Goal: Task Accomplishment & Management: Manage account settings

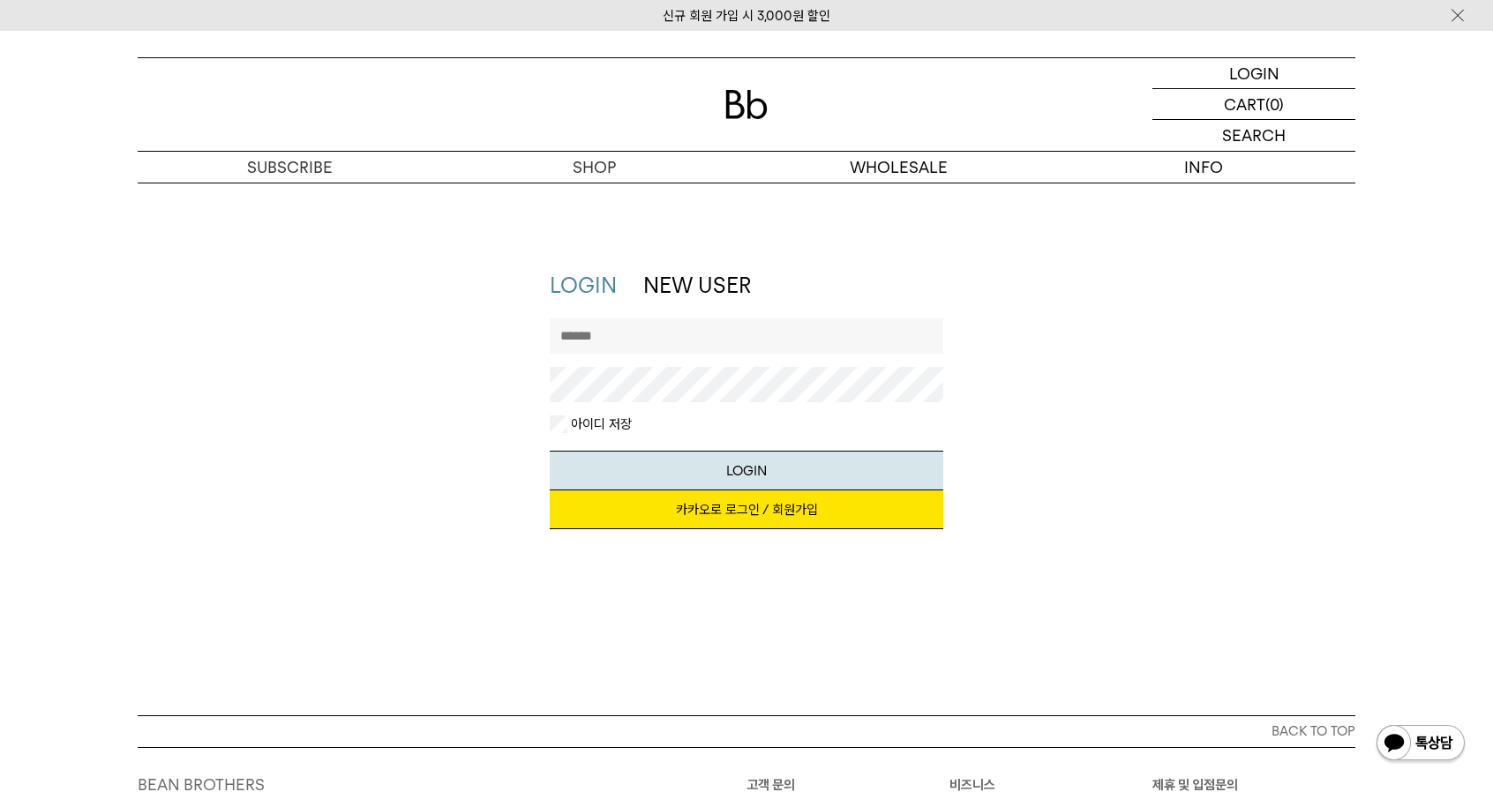
click at [626, 341] on input "text" at bounding box center [747, 335] width 394 height 35
type input "*"
type input "*******"
click at [550, 451] on button "LOGIN" at bounding box center [747, 471] width 394 height 40
click at [321, 400] on div "LOGIN NEW USER 지금 가입하시면 3,000원 쿠폰과 매월 회원 전용 커피 혜택을 드려요. 카카오로 로그인 / 회원가입 아이디로 로그…" at bounding box center [746, 409] width 1235 height 276
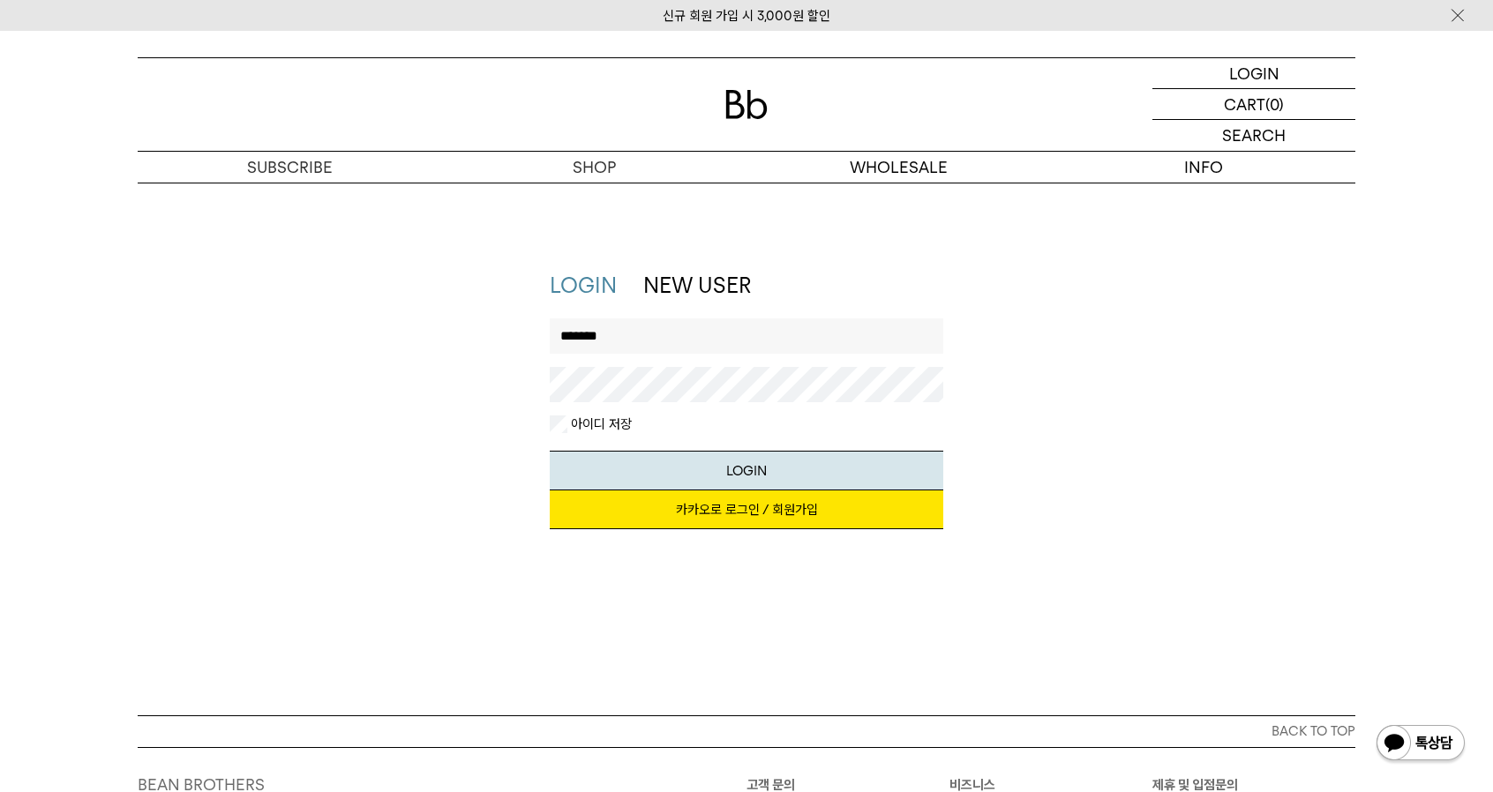
click at [550, 451] on button "LOGIN" at bounding box center [747, 471] width 394 height 40
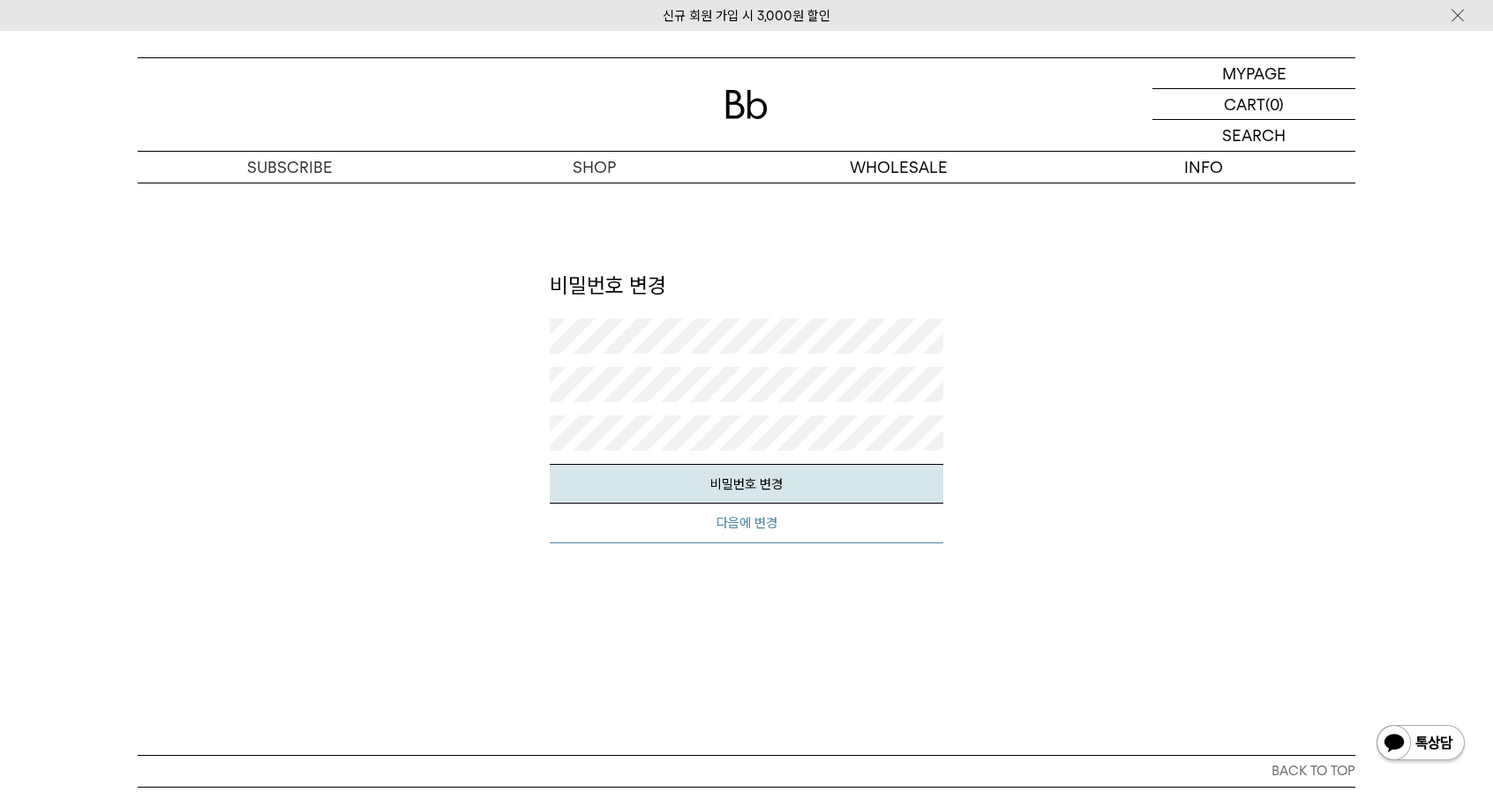
click at [791, 534] on button "다음에 변경" at bounding box center [747, 524] width 394 height 40
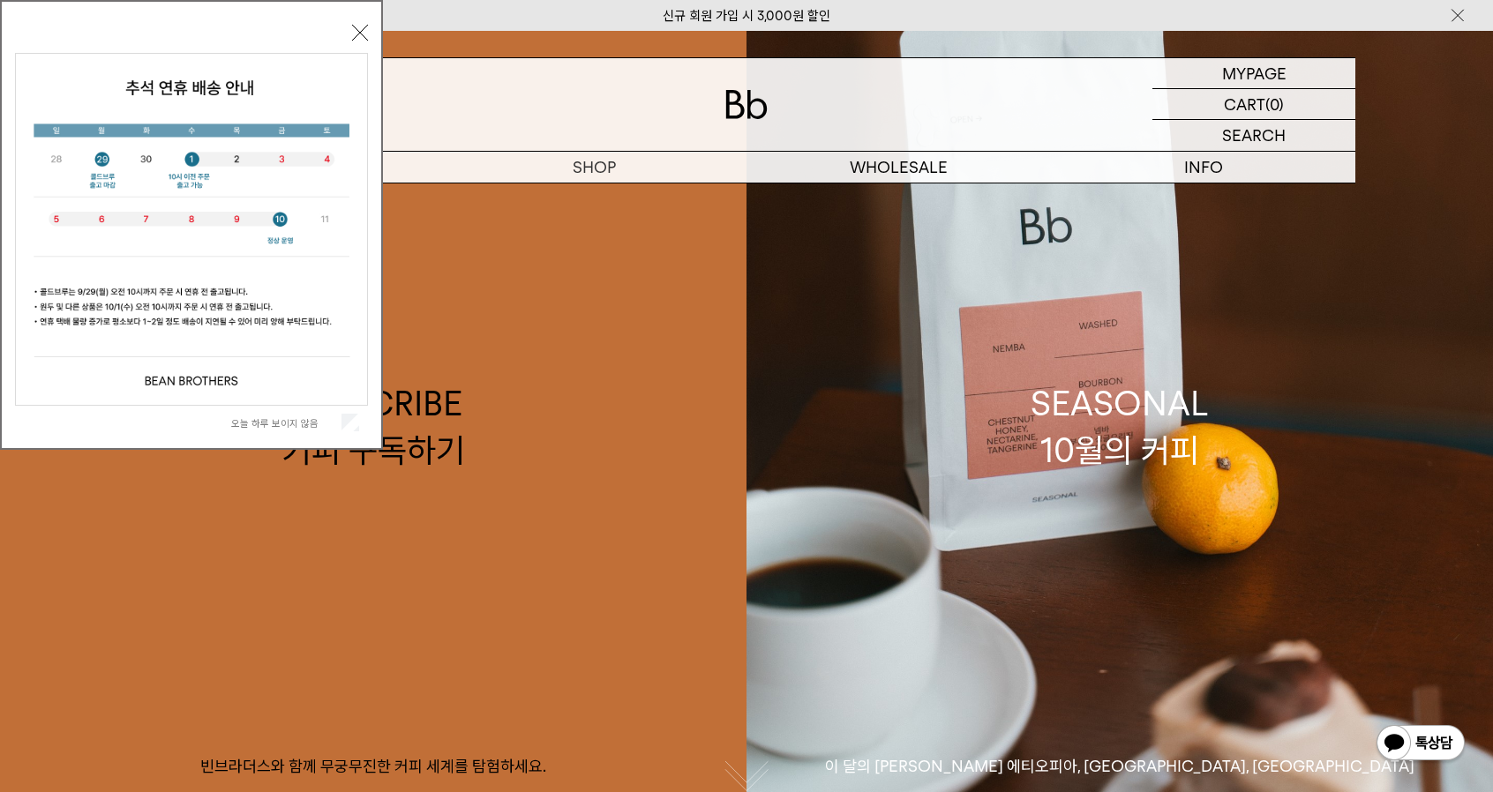
click at [355, 28] on button "닫기" at bounding box center [360, 33] width 16 height 16
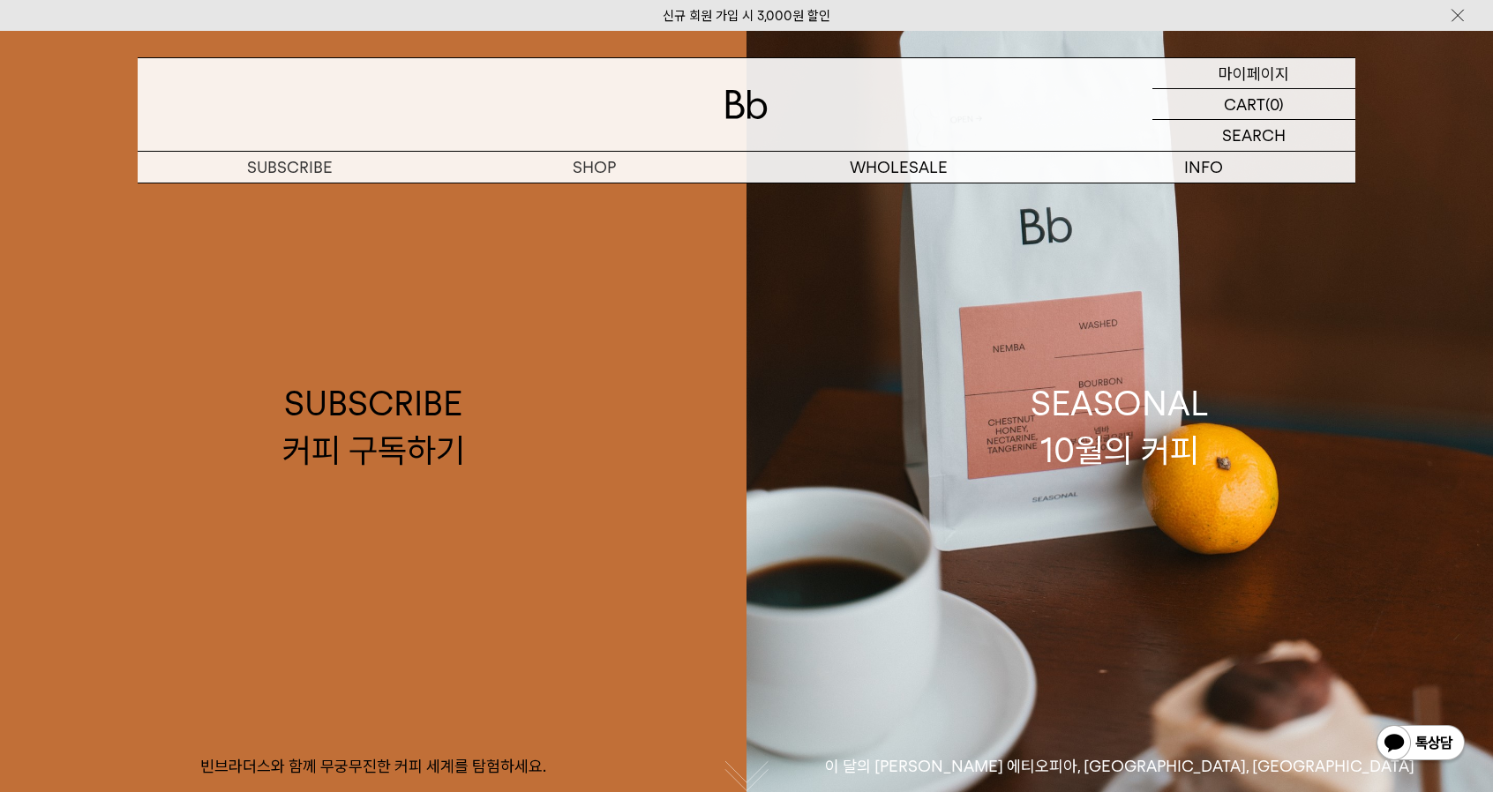
click at [1255, 64] on p "마이페이지" at bounding box center [1253, 73] width 71 height 30
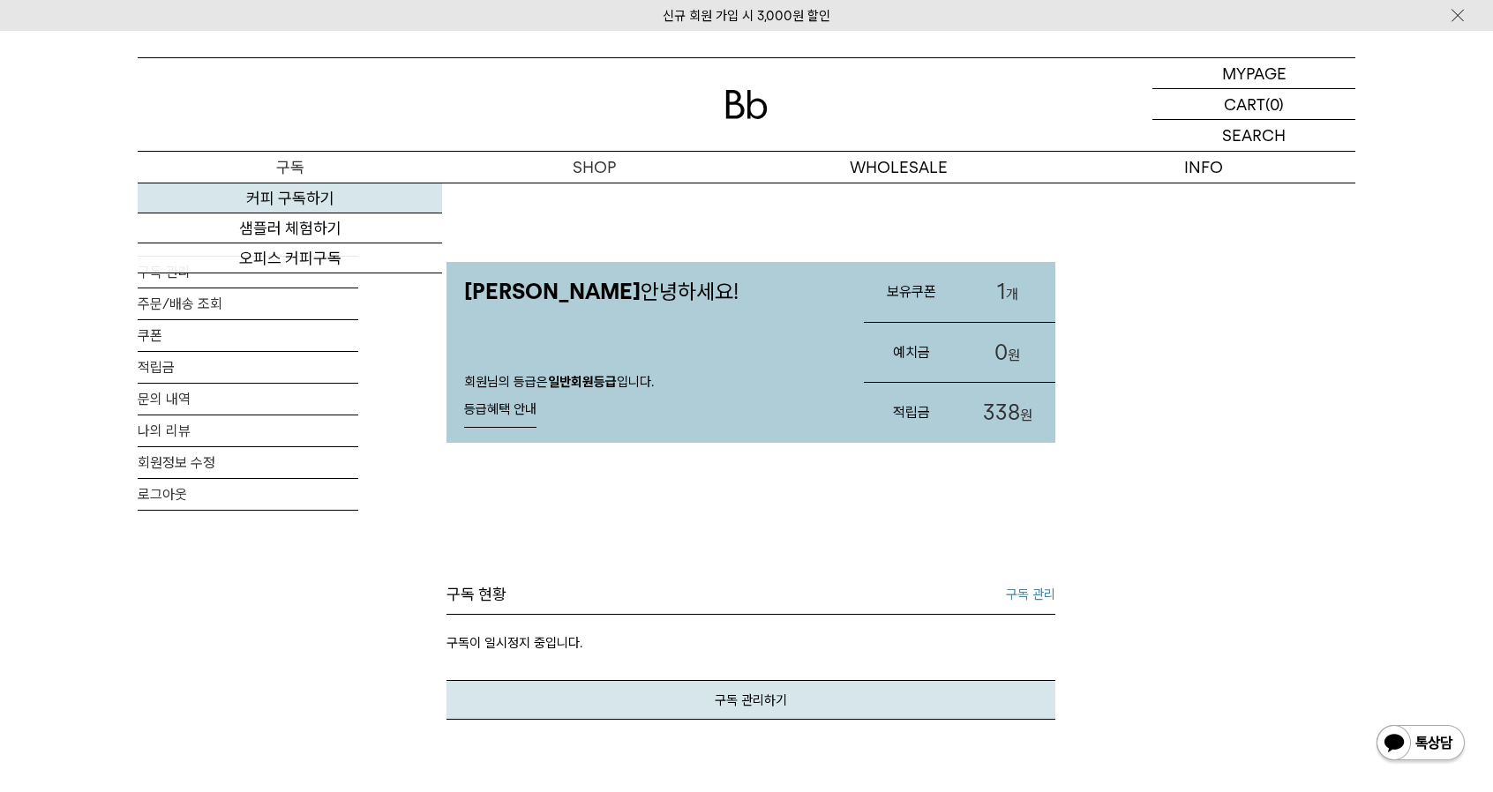
click at [291, 206] on link "커피 구독하기" at bounding box center [290, 199] width 304 height 30
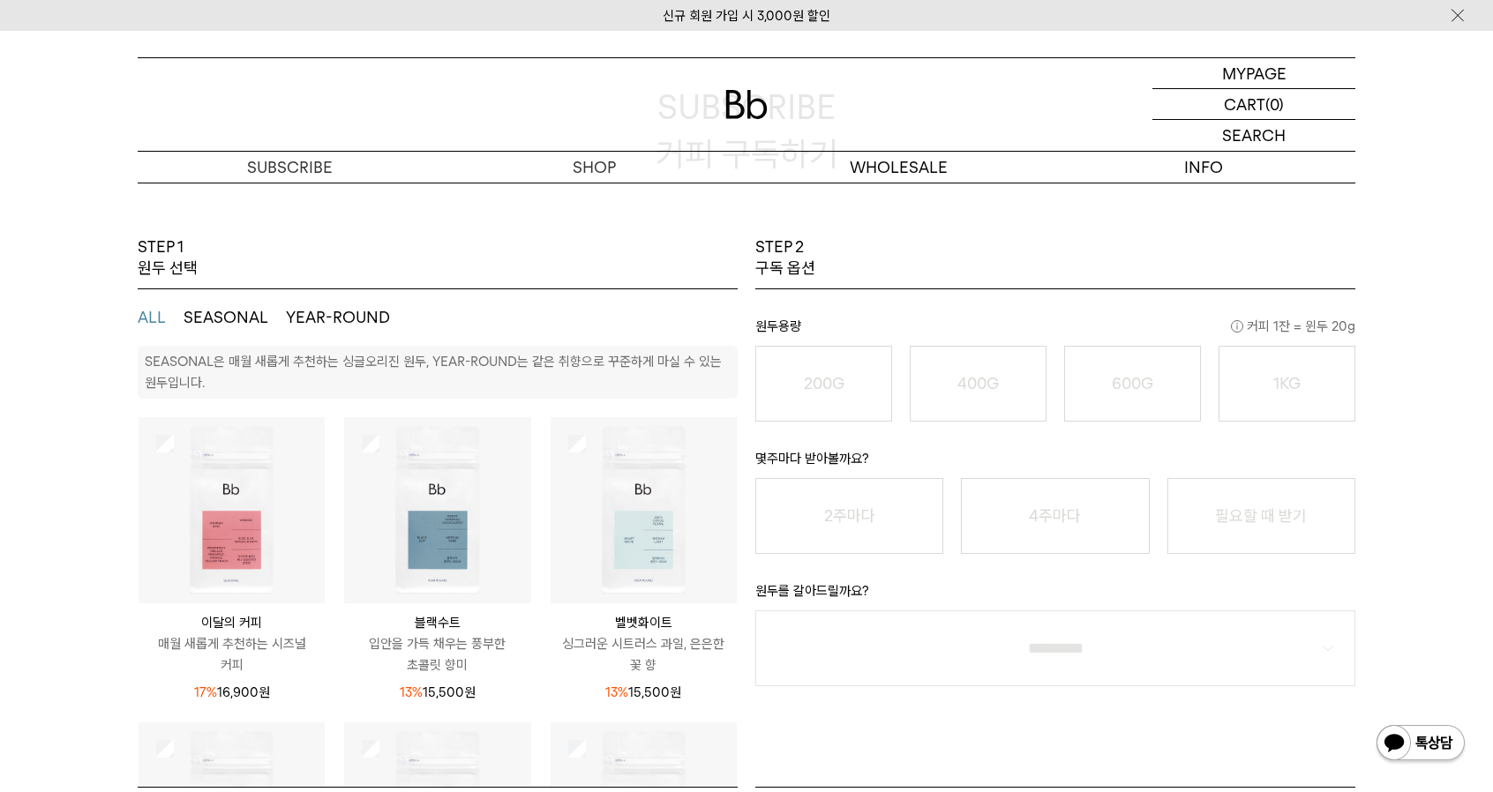
scroll to position [176, 0]
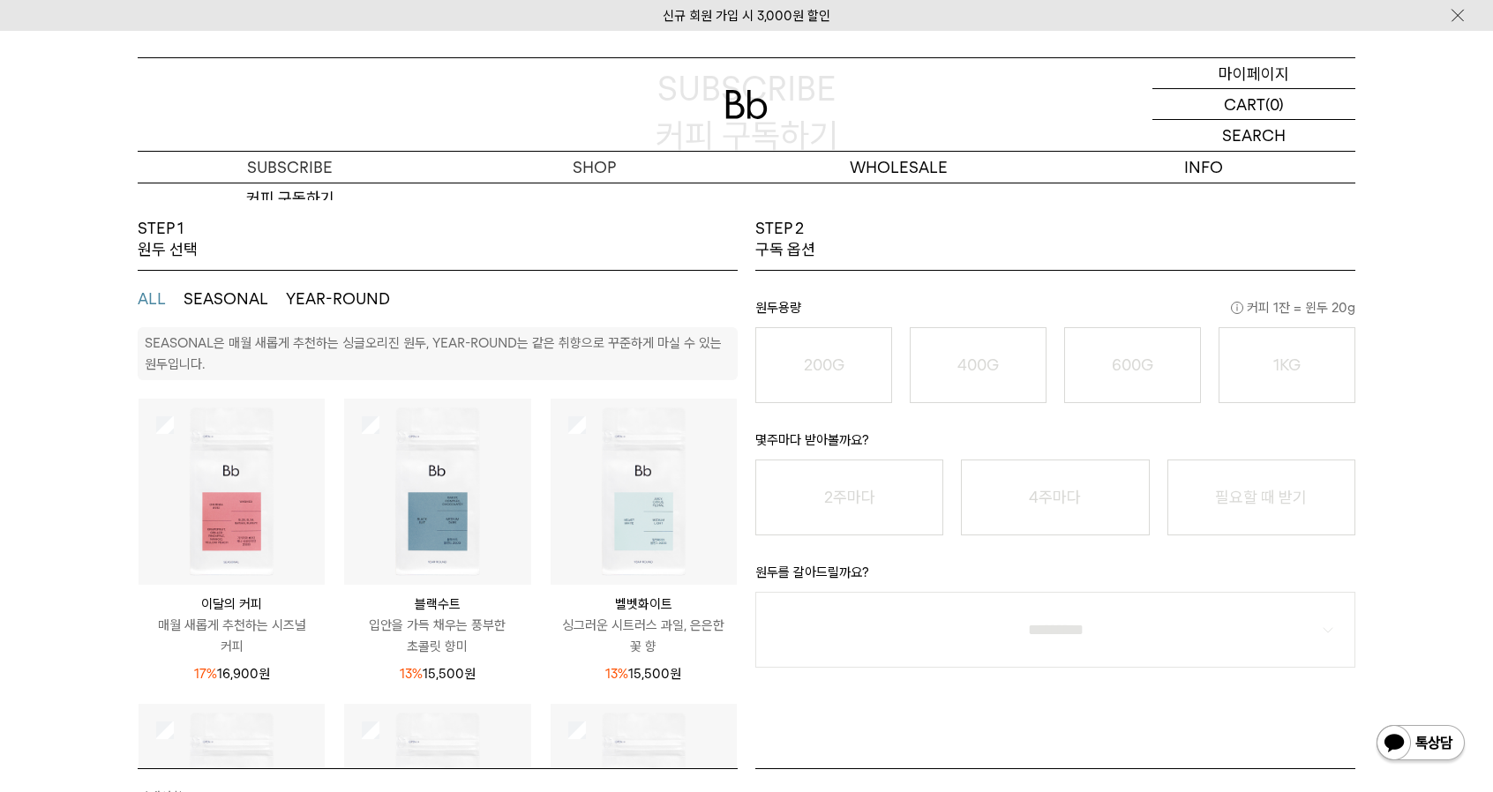
click at [1267, 79] on p "마이페이지" at bounding box center [1253, 73] width 71 height 30
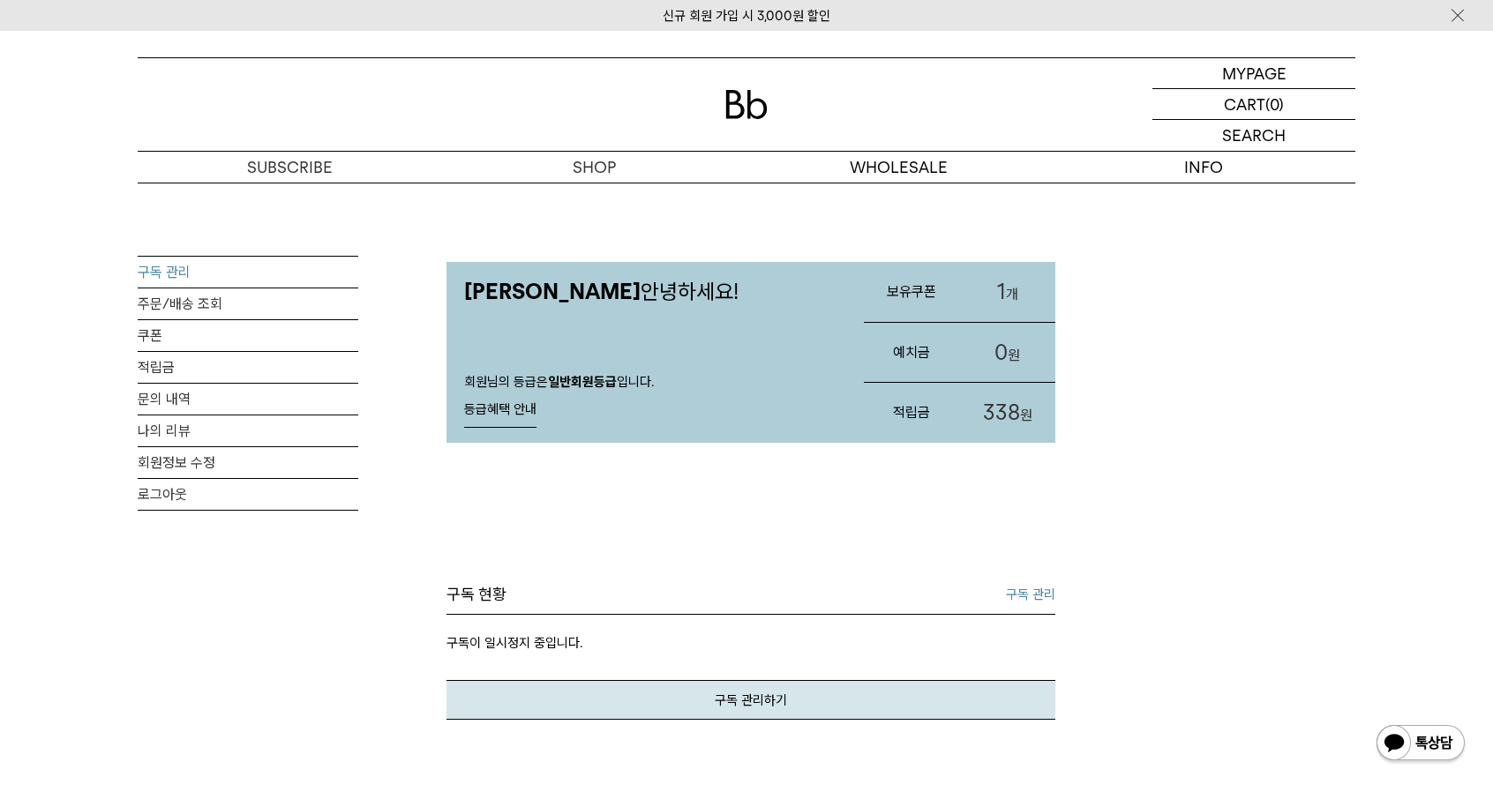
click at [185, 263] on link "구독 관리" at bounding box center [248, 272] width 221 height 31
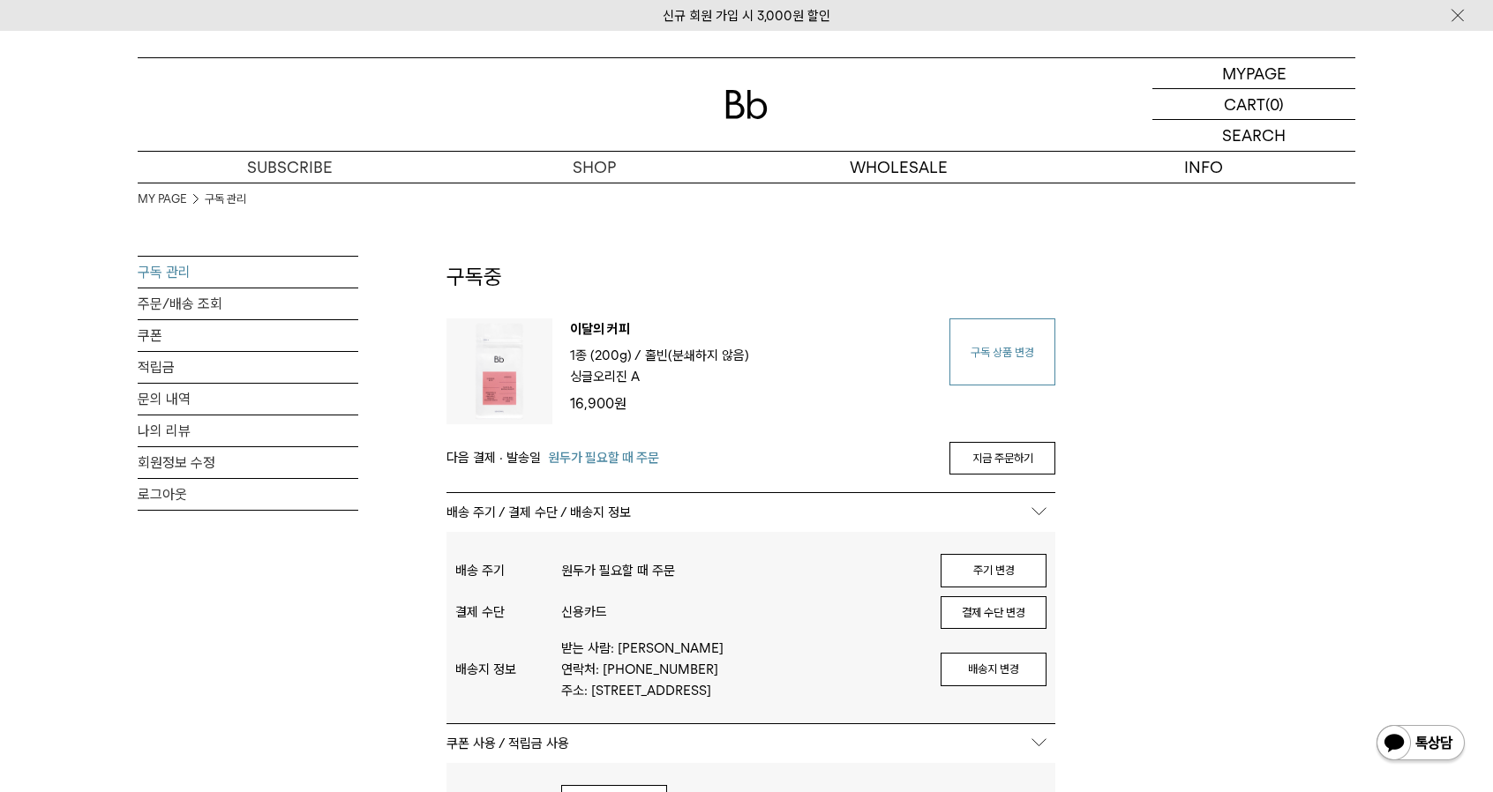
click at [1022, 359] on link "구독 상품 변경" at bounding box center [1002, 351] width 106 height 67
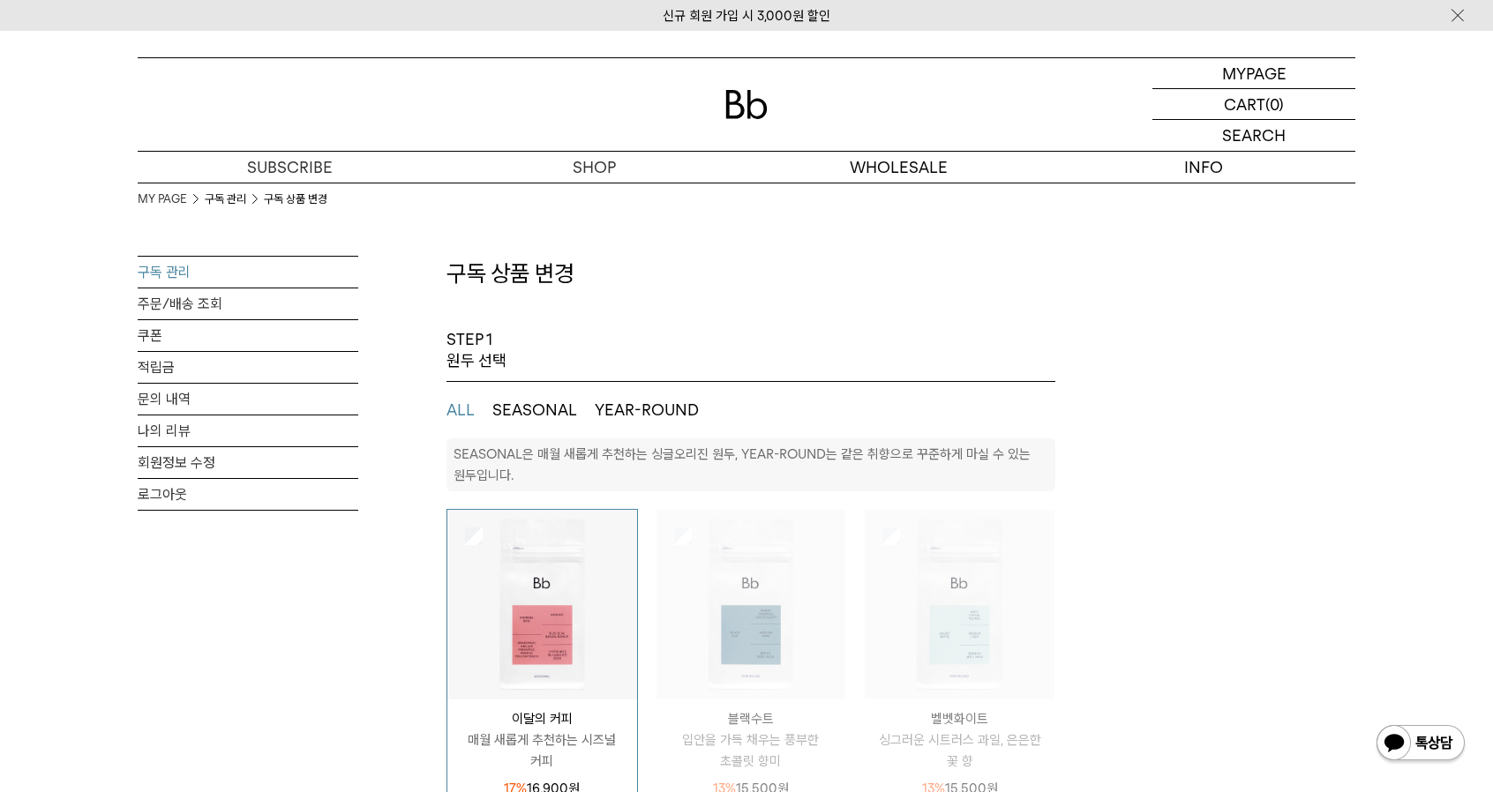
select select "**"
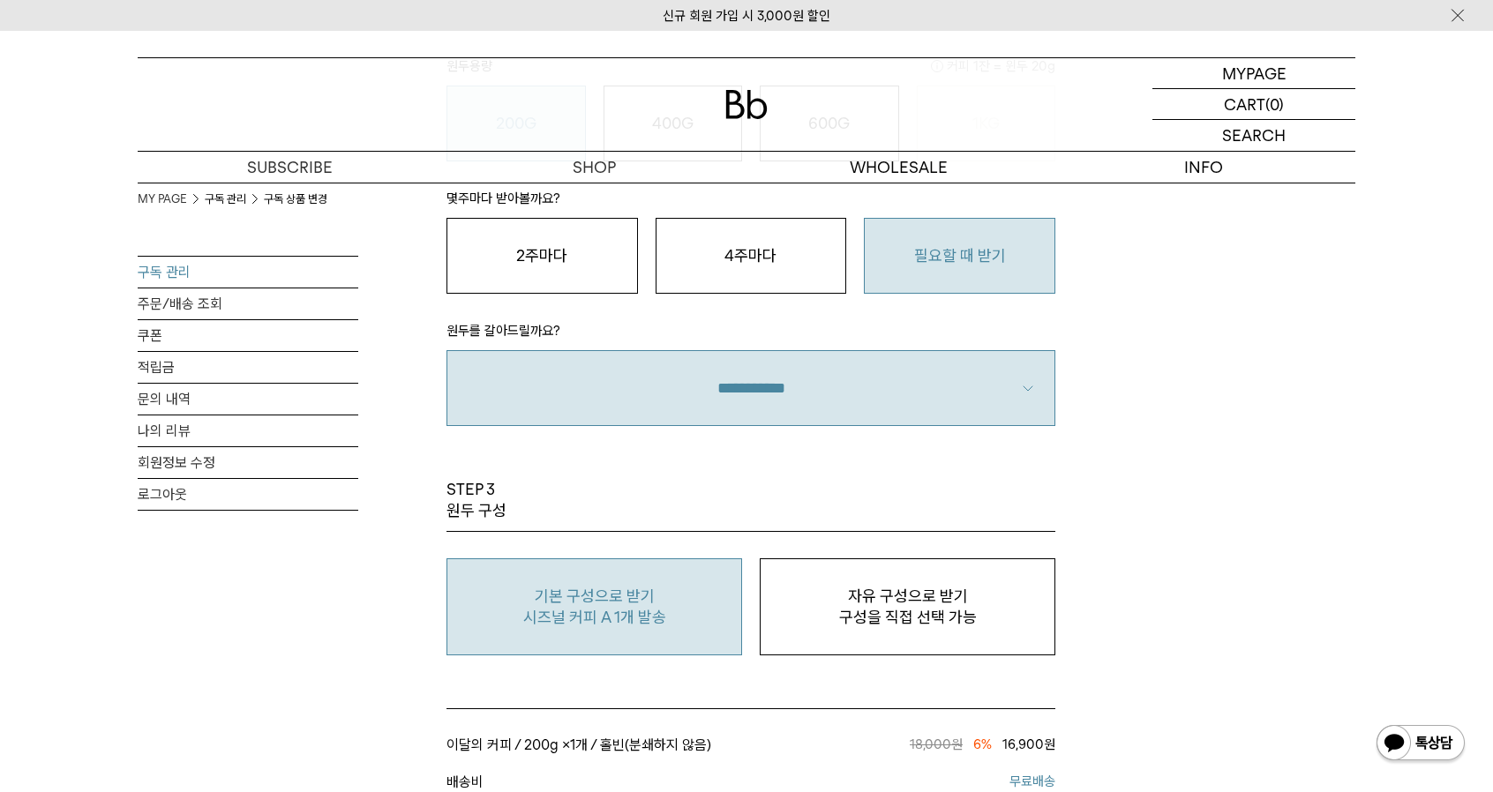
scroll to position [1235, 0]
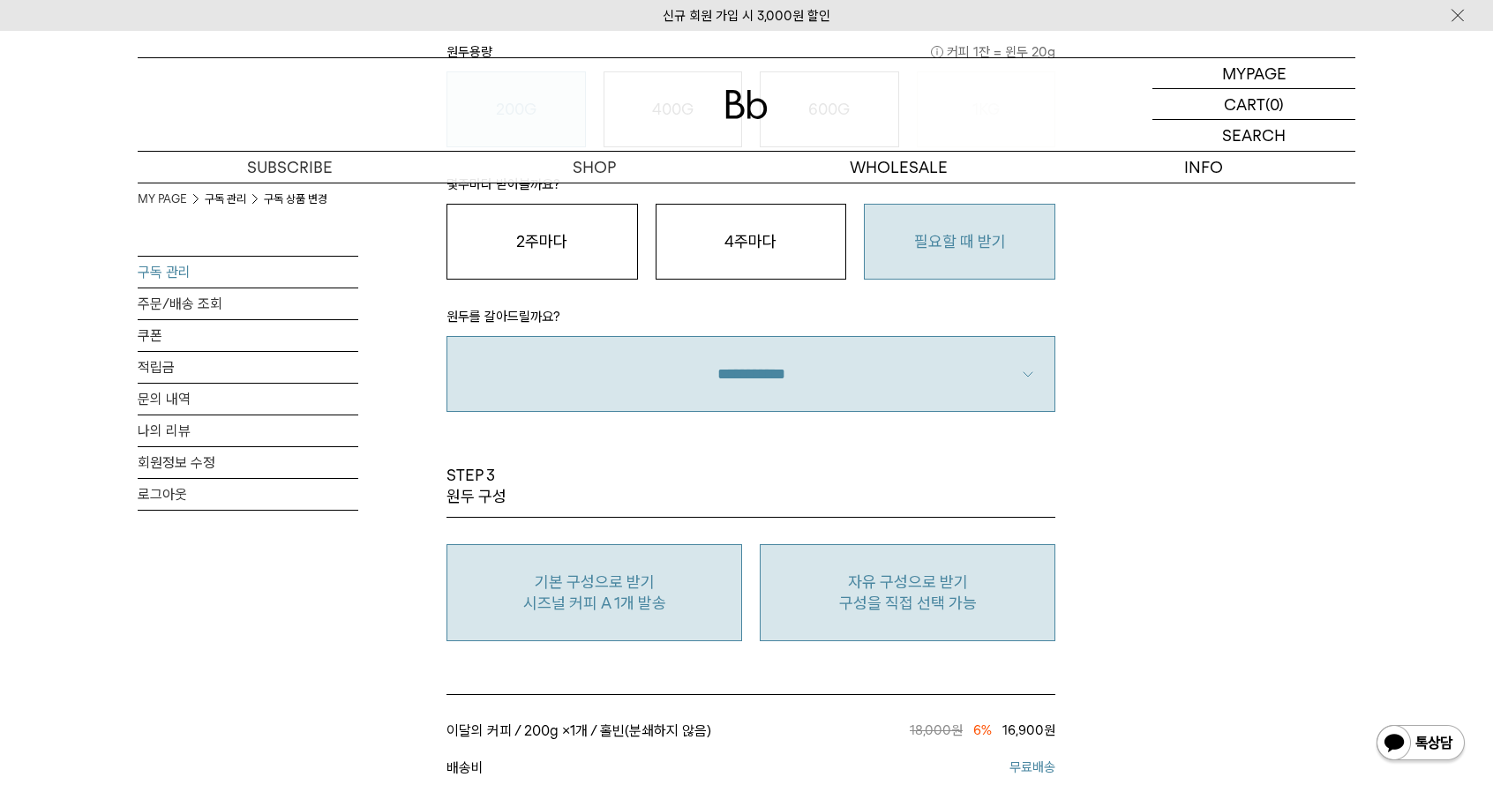
click at [993, 599] on p "구성을 직접 선택 가능" at bounding box center [907, 603] width 276 height 21
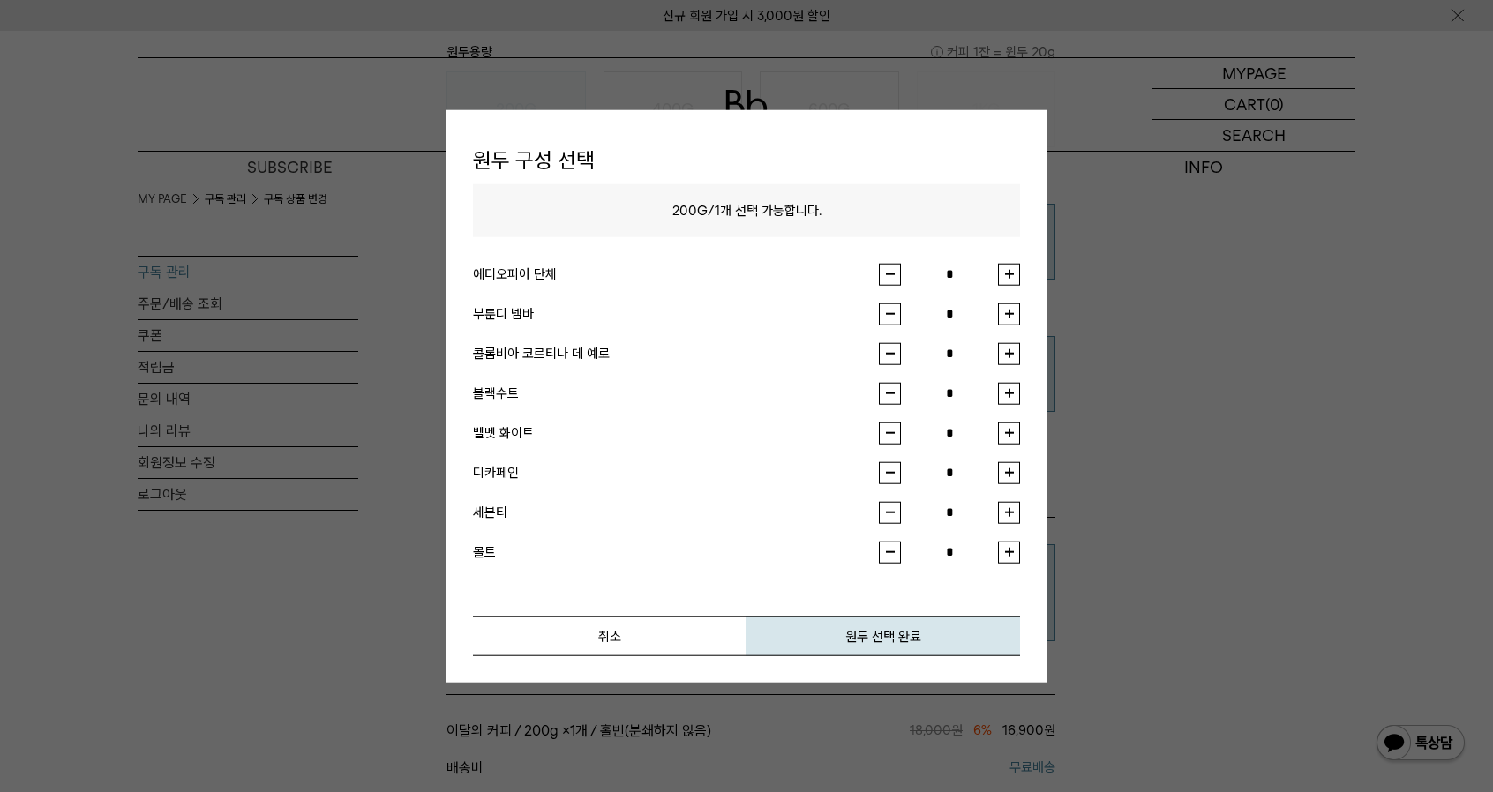
click at [1011, 269] on button "button" at bounding box center [1009, 274] width 22 height 22
click at [965, 639] on button "원두 선택 완료" at bounding box center [883, 636] width 274 height 40
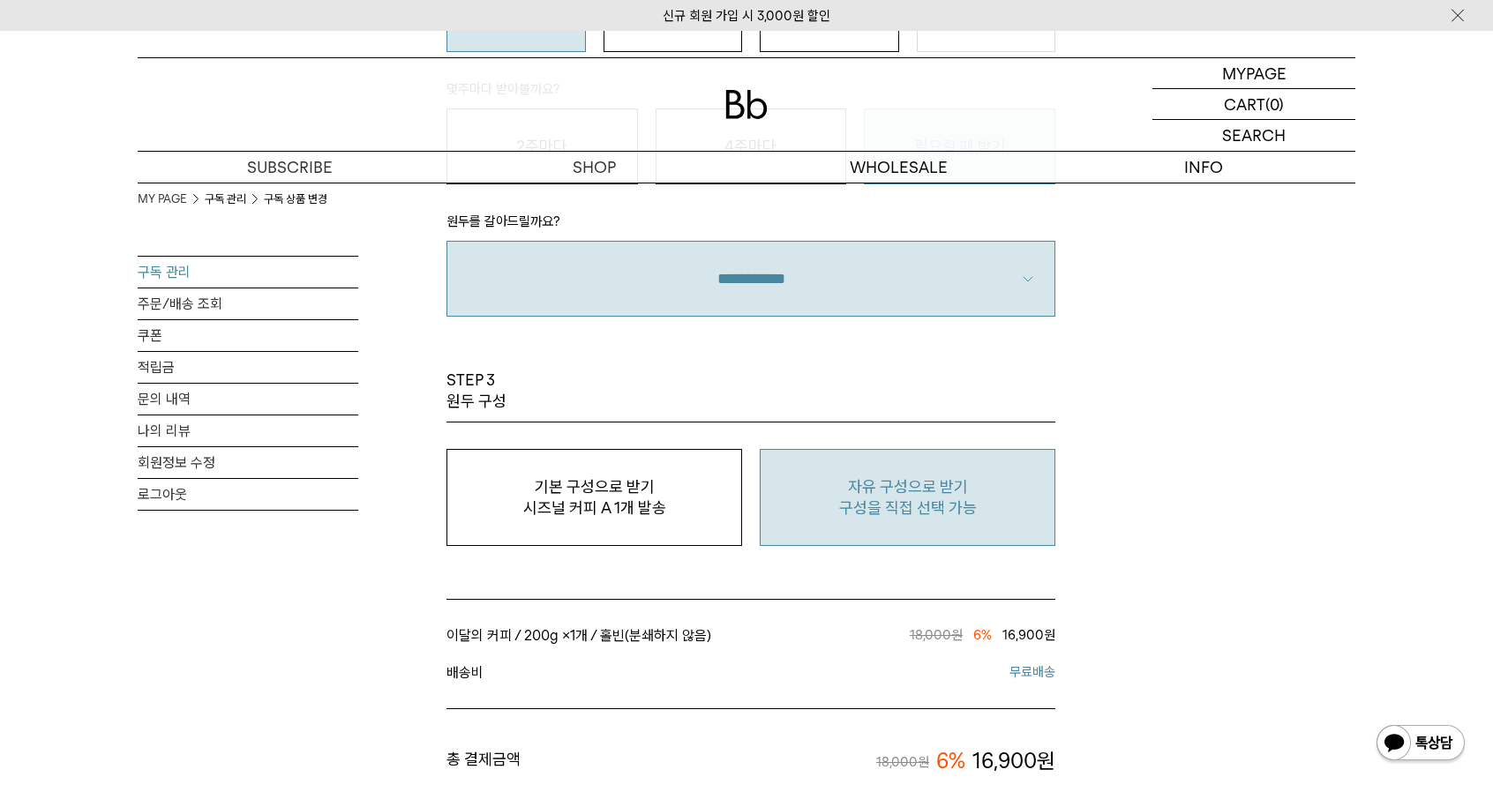
scroll to position [1323, 0]
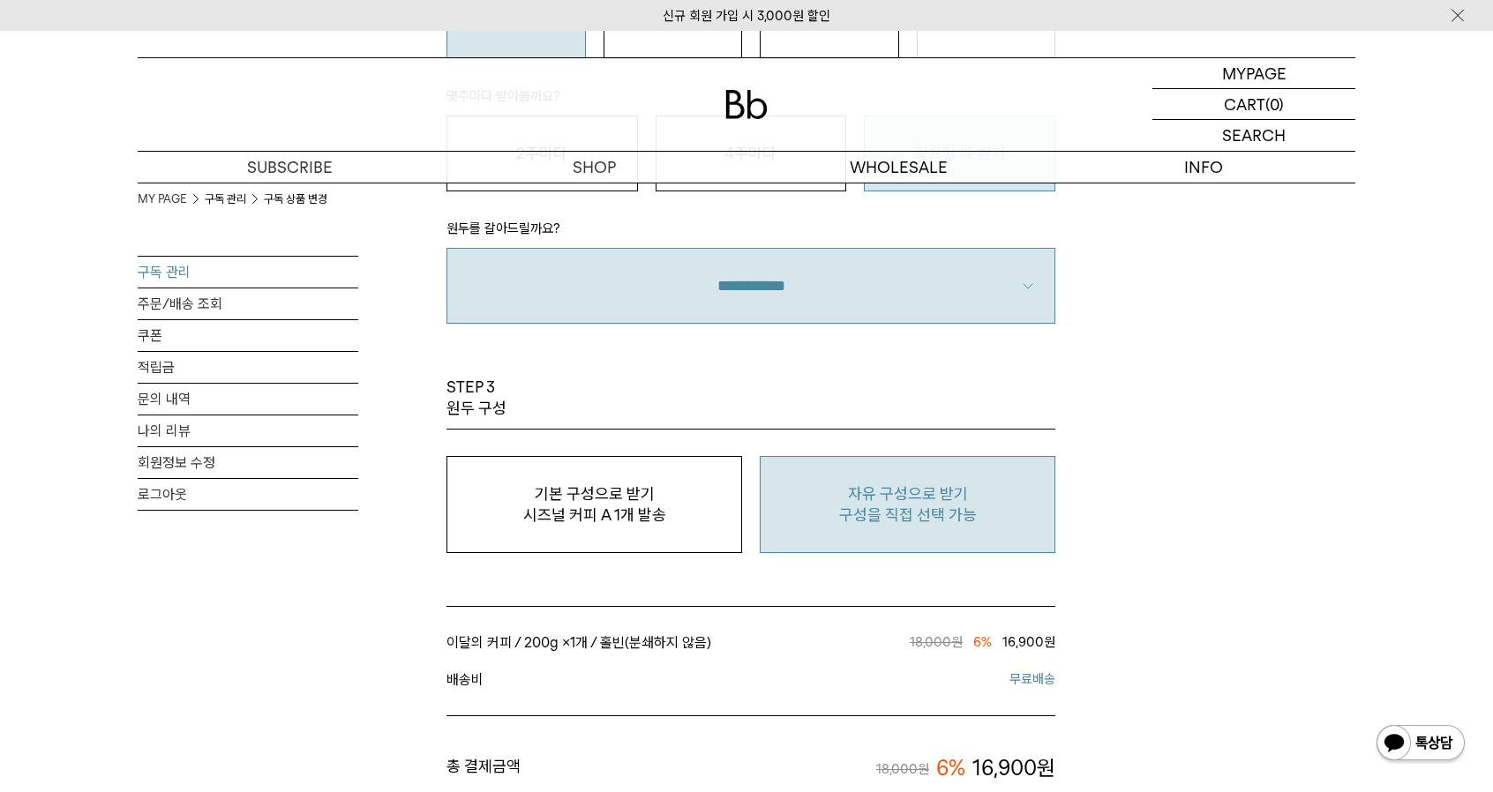
click at [882, 492] on p "자유 구성으로 받기" at bounding box center [907, 493] width 276 height 21
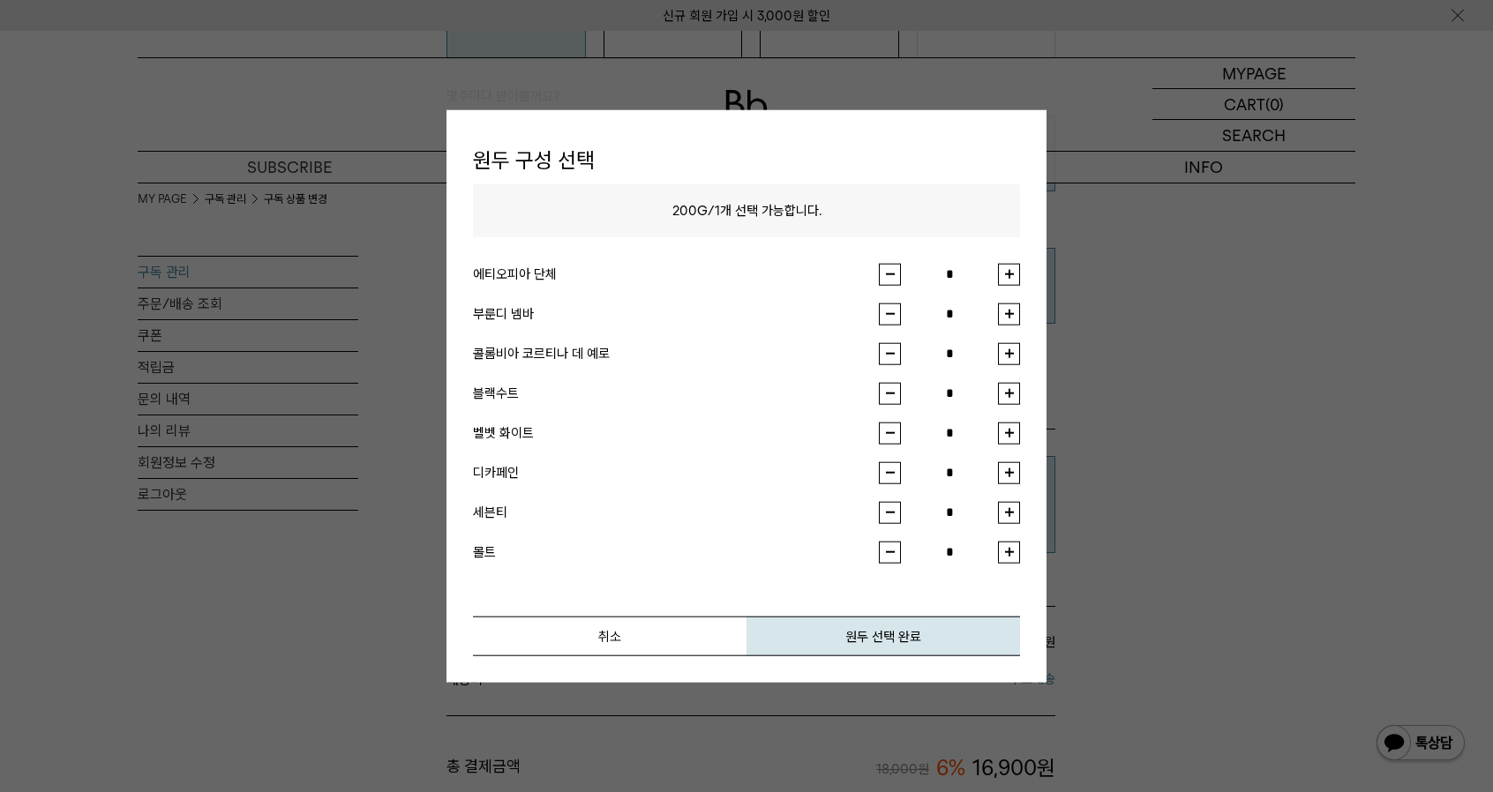
click at [1007, 266] on button "button" at bounding box center [1009, 274] width 22 height 22
type input "*"
click at [933, 632] on button "원두 선택 완료" at bounding box center [883, 636] width 274 height 40
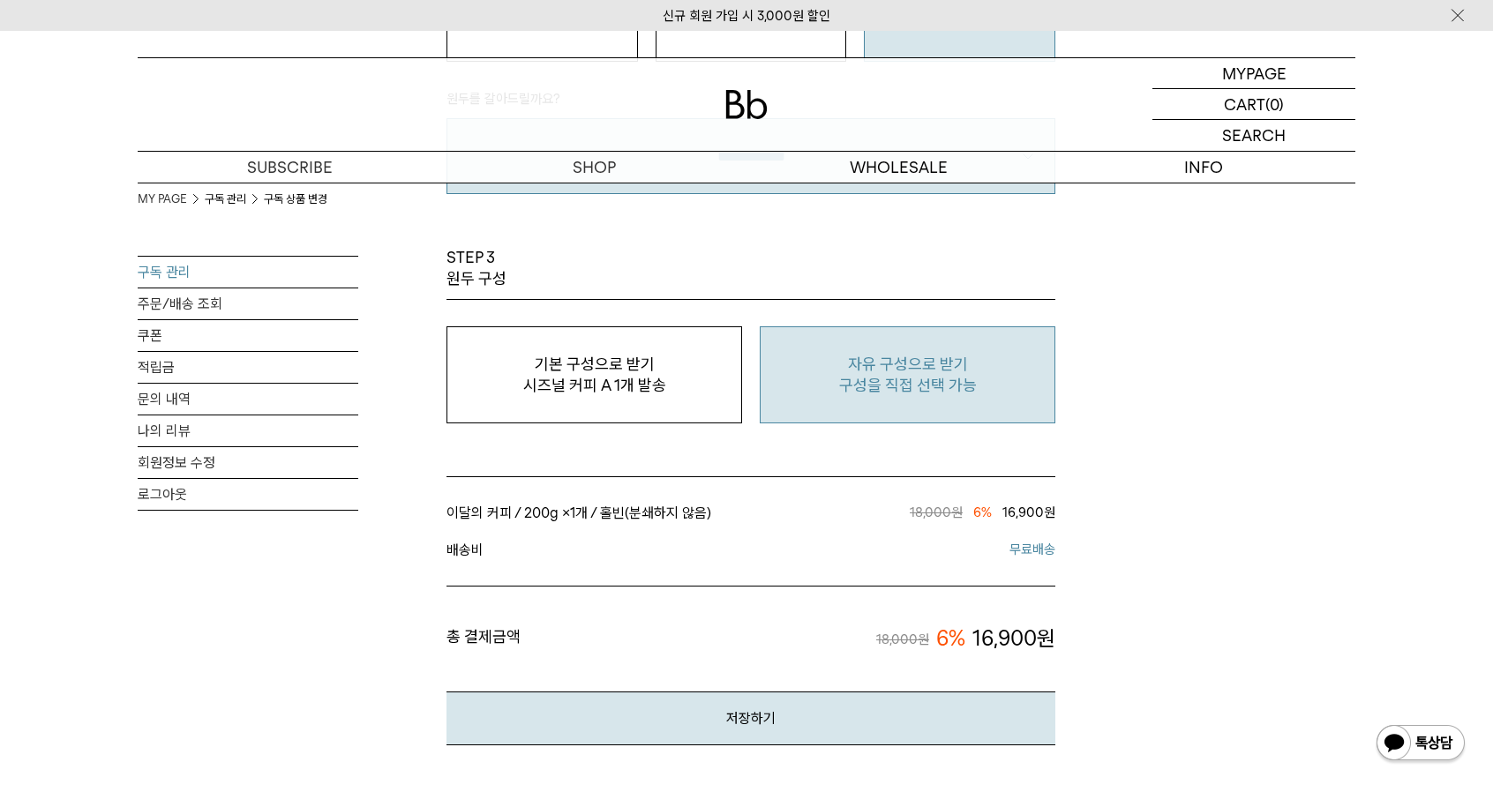
scroll to position [1676, 0]
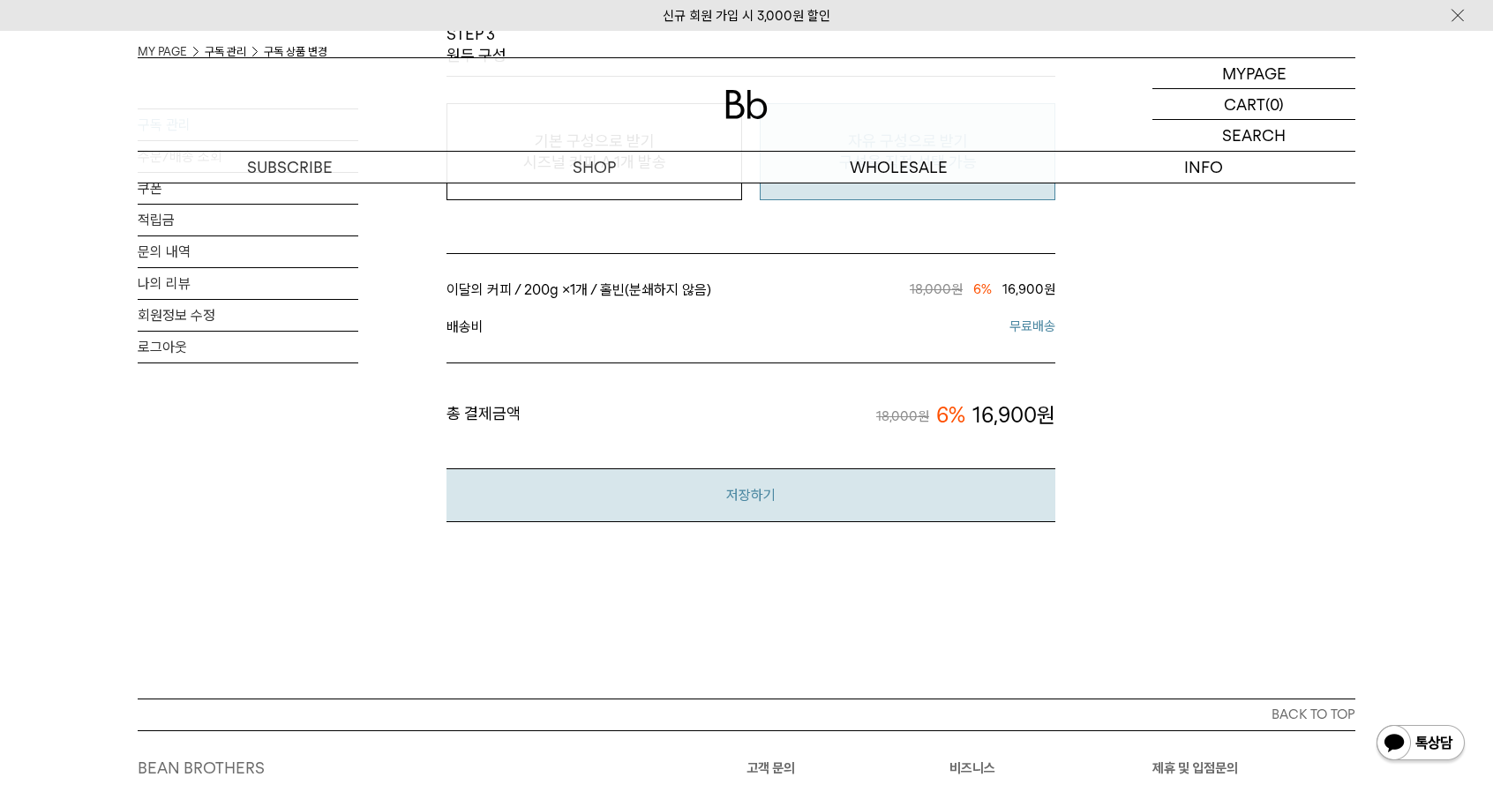
click at [773, 496] on button "저장하기" at bounding box center [750, 495] width 609 height 54
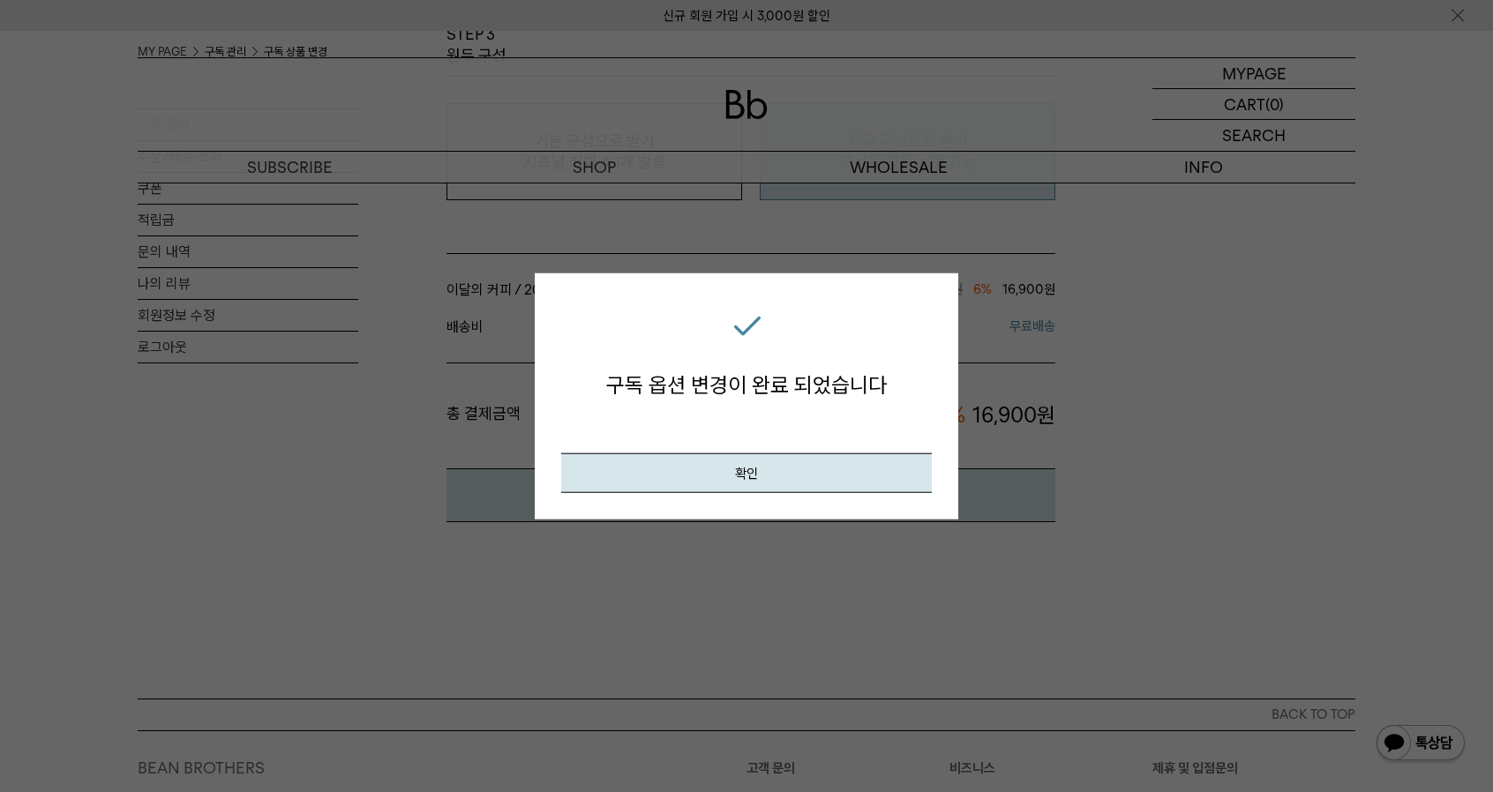
click at [818, 492] on div "구독 옵션 변경이 완료 되었습니다 확인" at bounding box center [746, 397] width 423 height 246
click at [828, 468] on button "확인" at bounding box center [746, 473] width 371 height 40
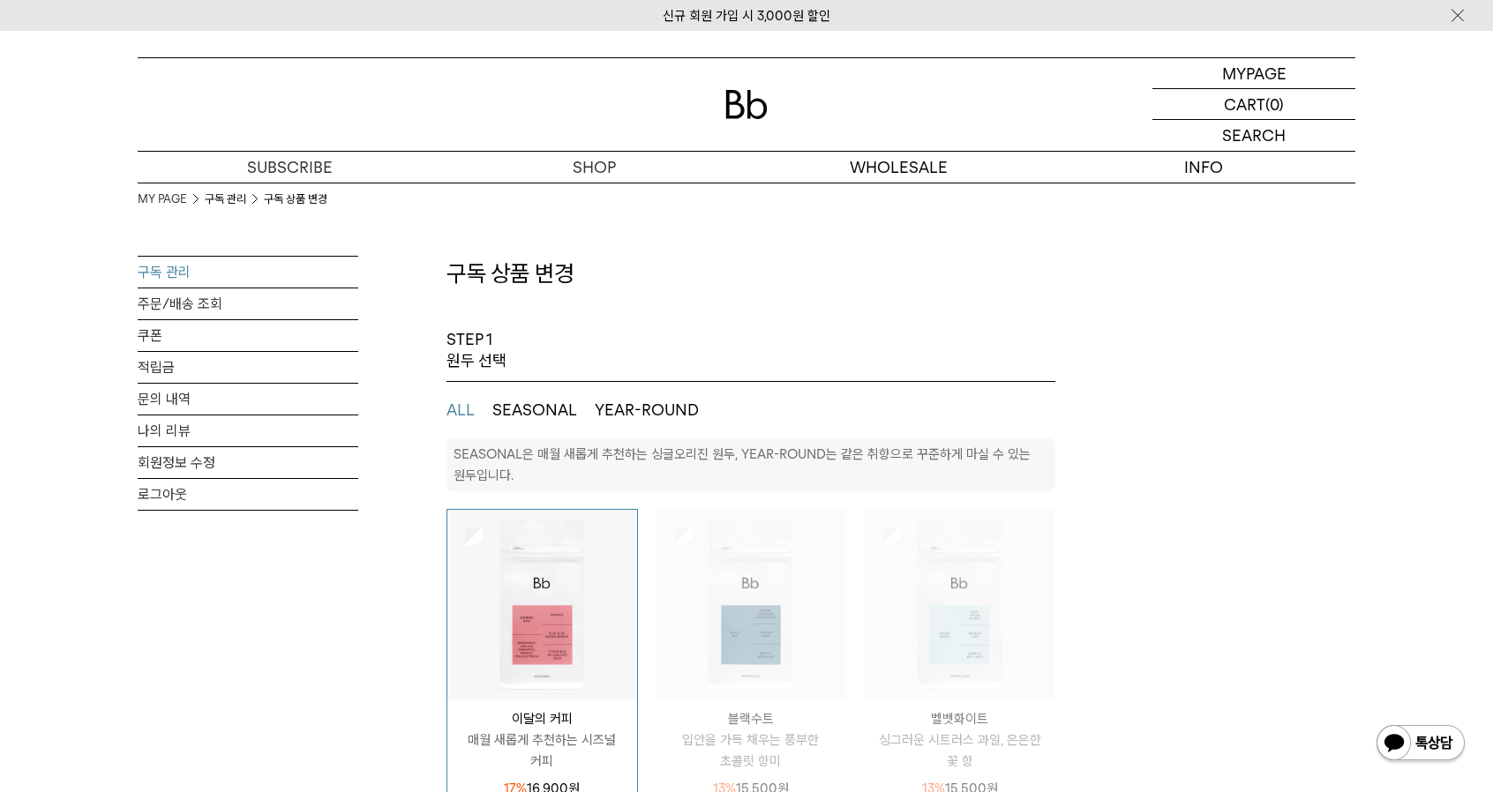
select select "**"
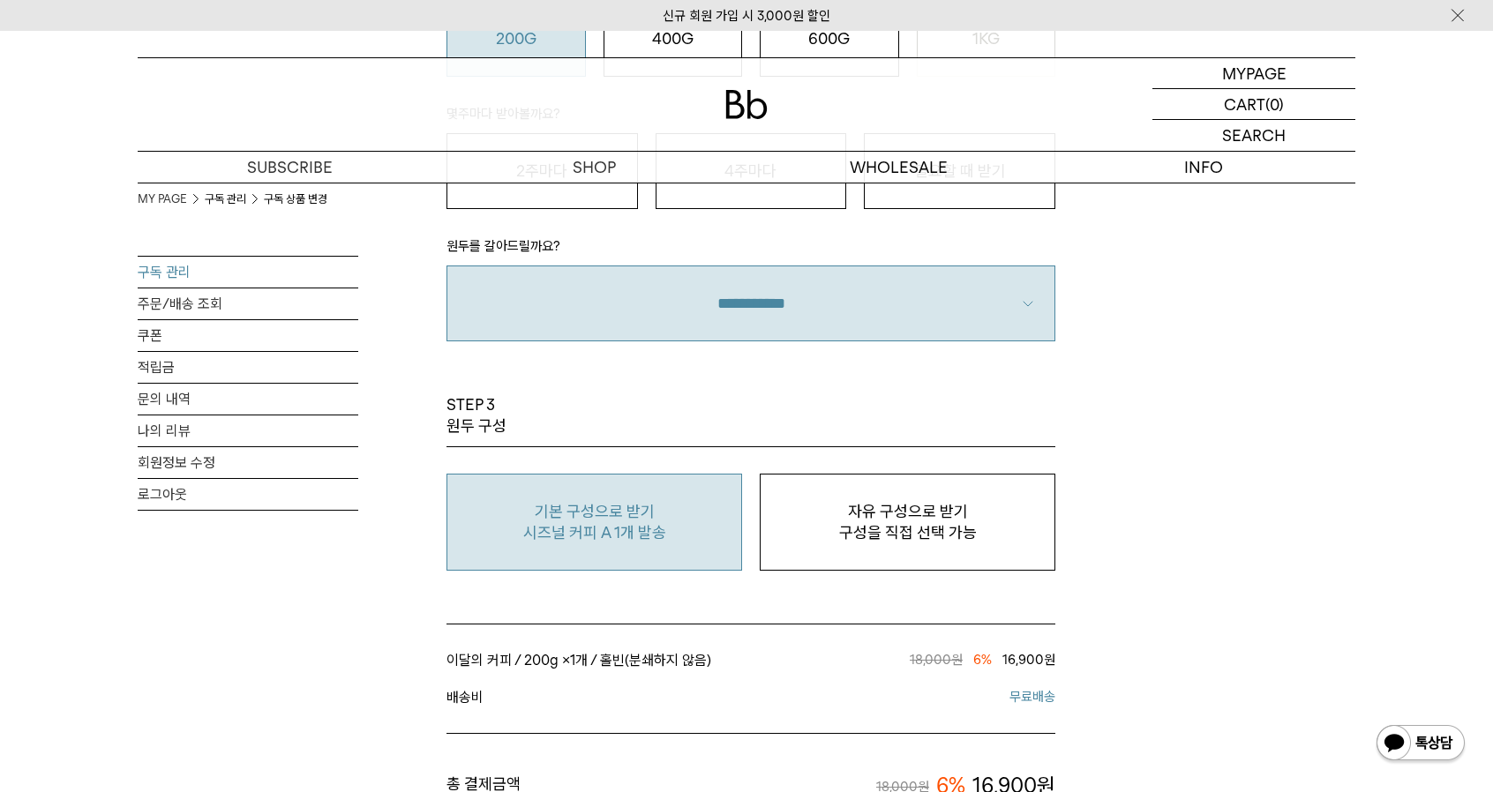
scroll to position [1323, 0]
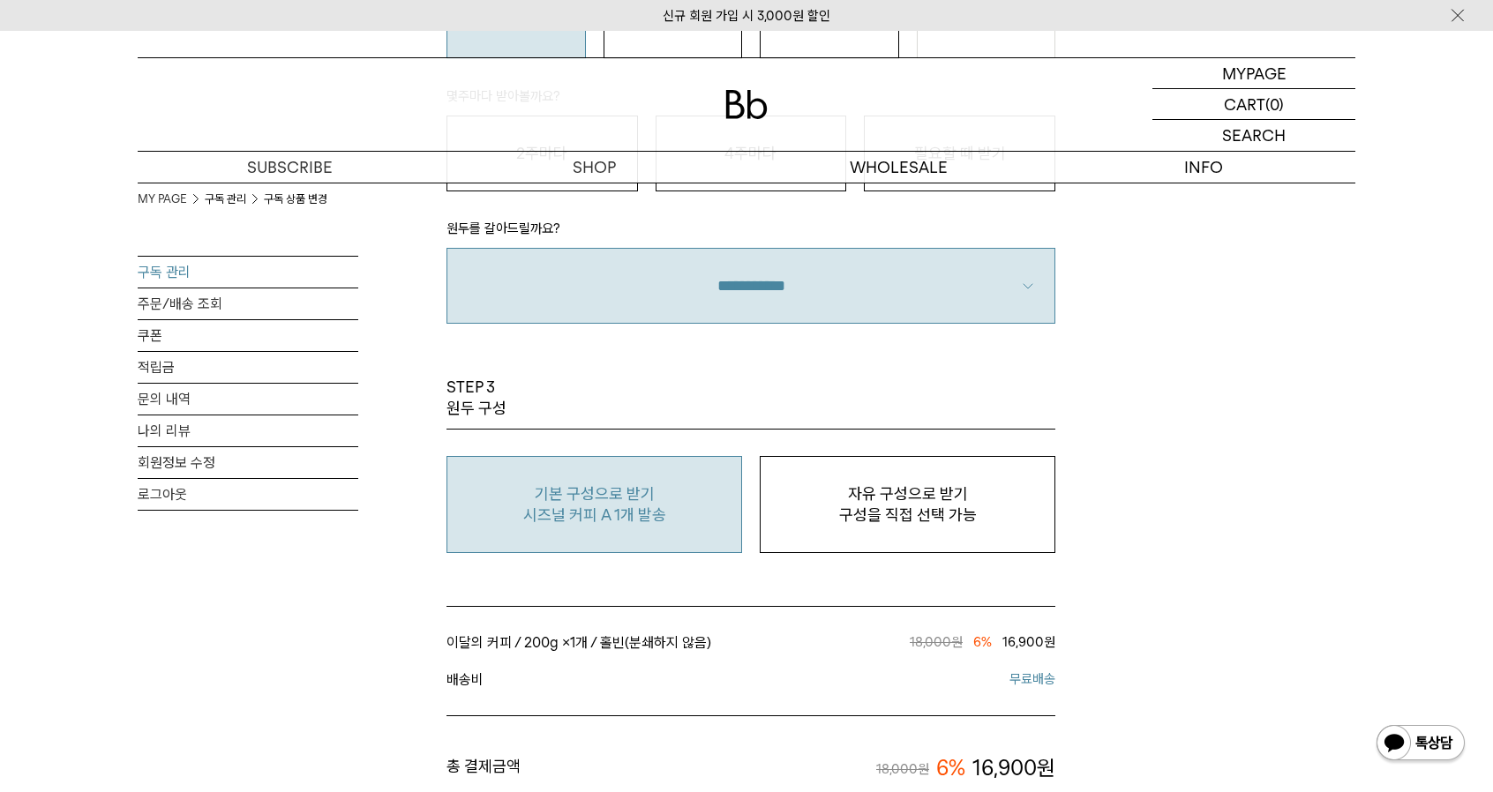
click at [161, 268] on link "구독 관리" at bounding box center [248, 272] width 221 height 31
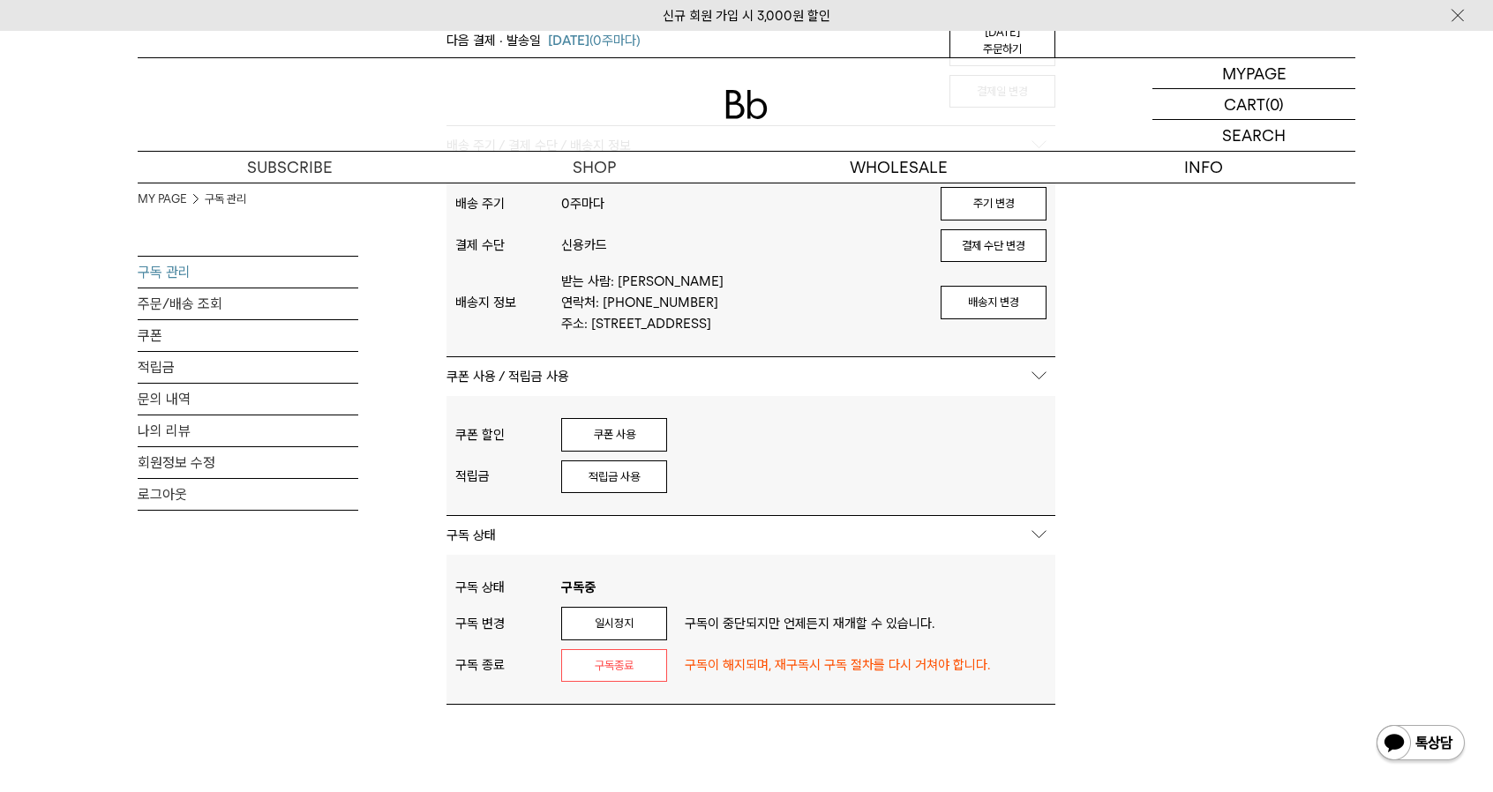
scroll to position [441, 0]
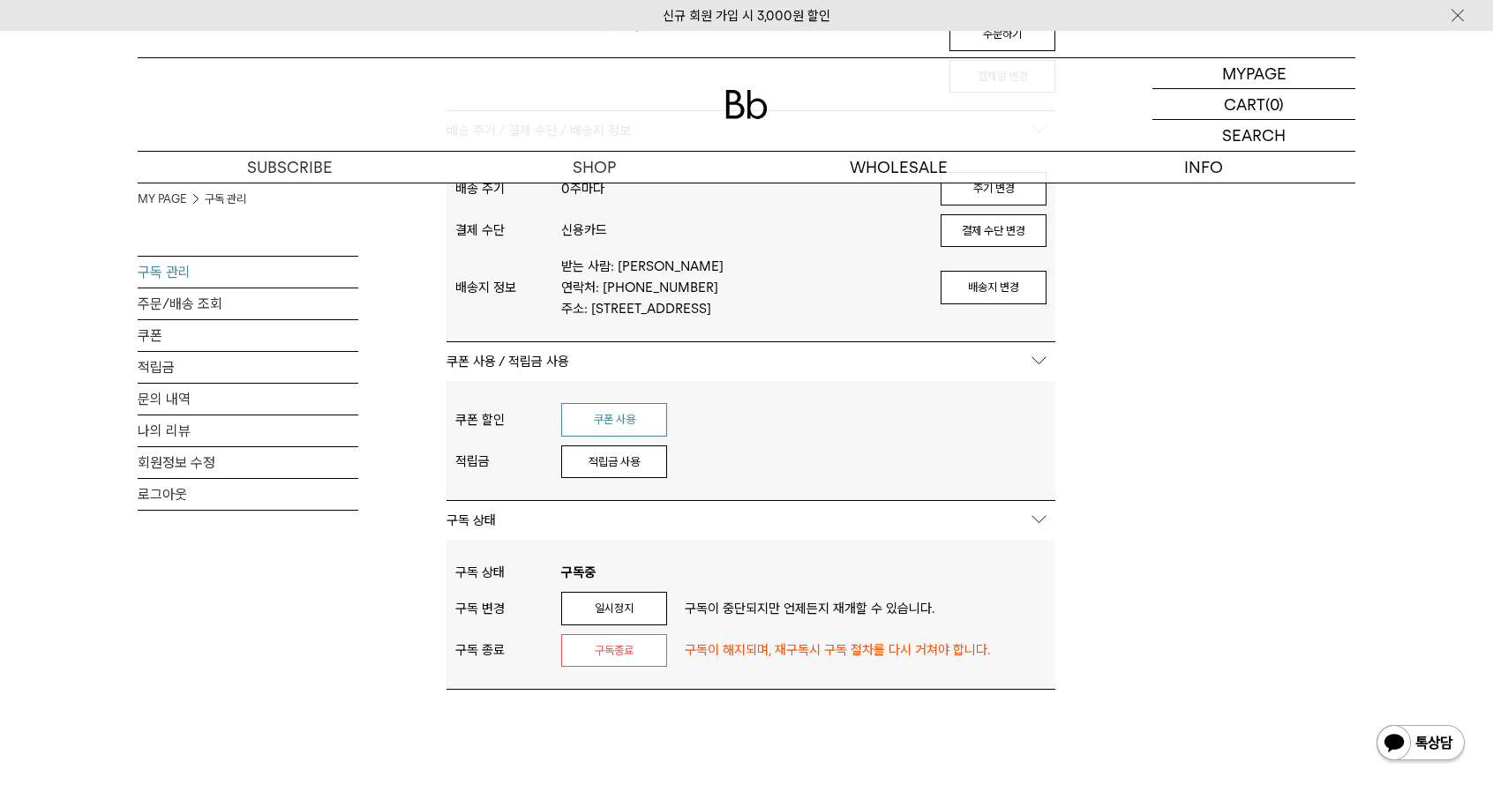
click at [635, 409] on button "쿠폰 사용" at bounding box center [614, 420] width 106 height 34
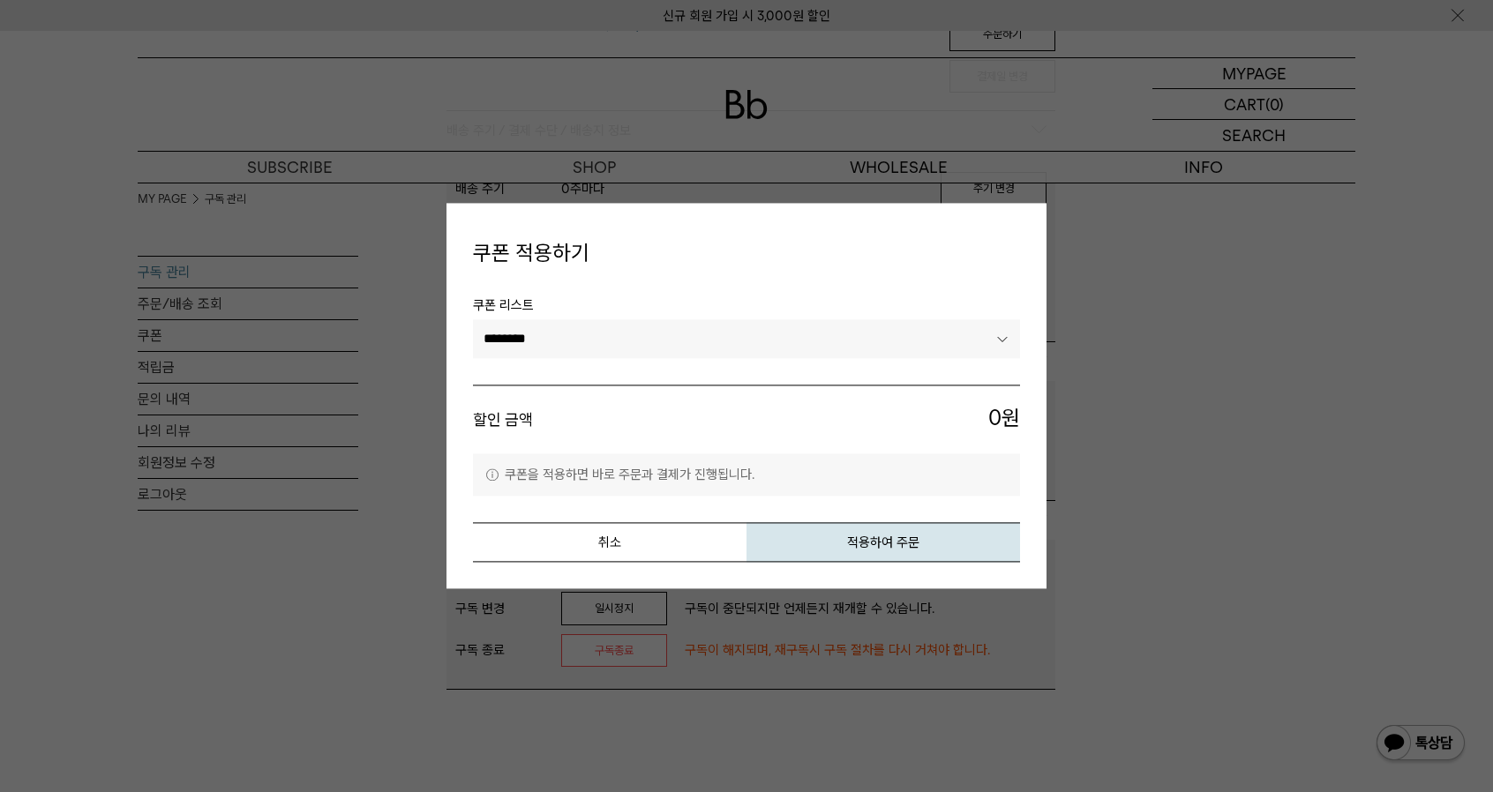
click at [692, 348] on select "******** ********" at bounding box center [746, 338] width 547 height 39
click at [628, 410] on span "할인 금액" at bounding box center [610, 420] width 274 height 34
click at [699, 354] on select "******** ********" at bounding box center [746, 338] width 547 height 39
select select "*******"
click at [473, 319] on select "******** ********" at bounding box center [746, 338] width 547 height 39
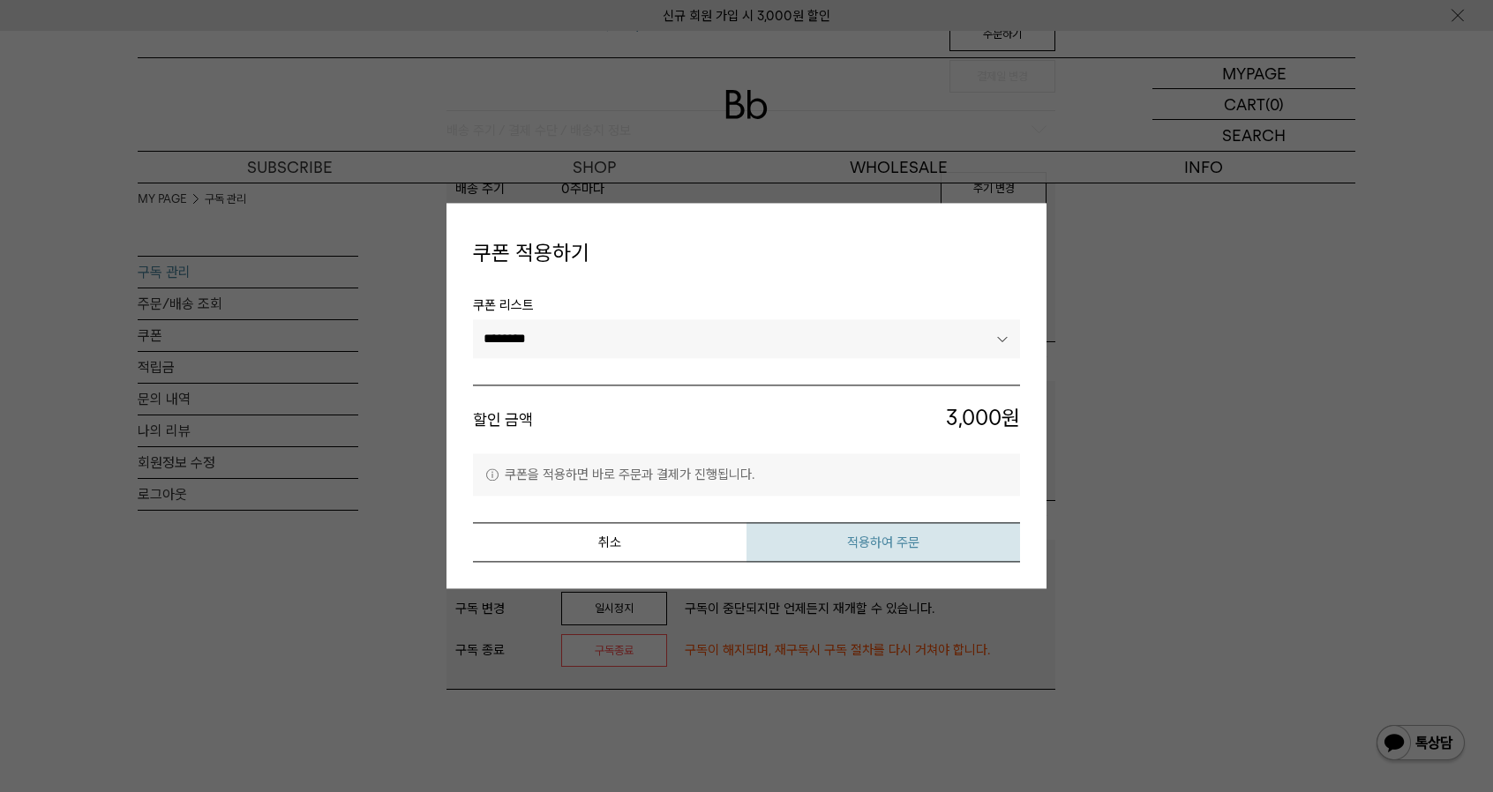
click at [930, 534] on button "적용하여 주문" at bounding box center [883, 543] width 274 height 40
click at [640, 526] on button "취소" at bounding box center [610, 543] width 274 height 40
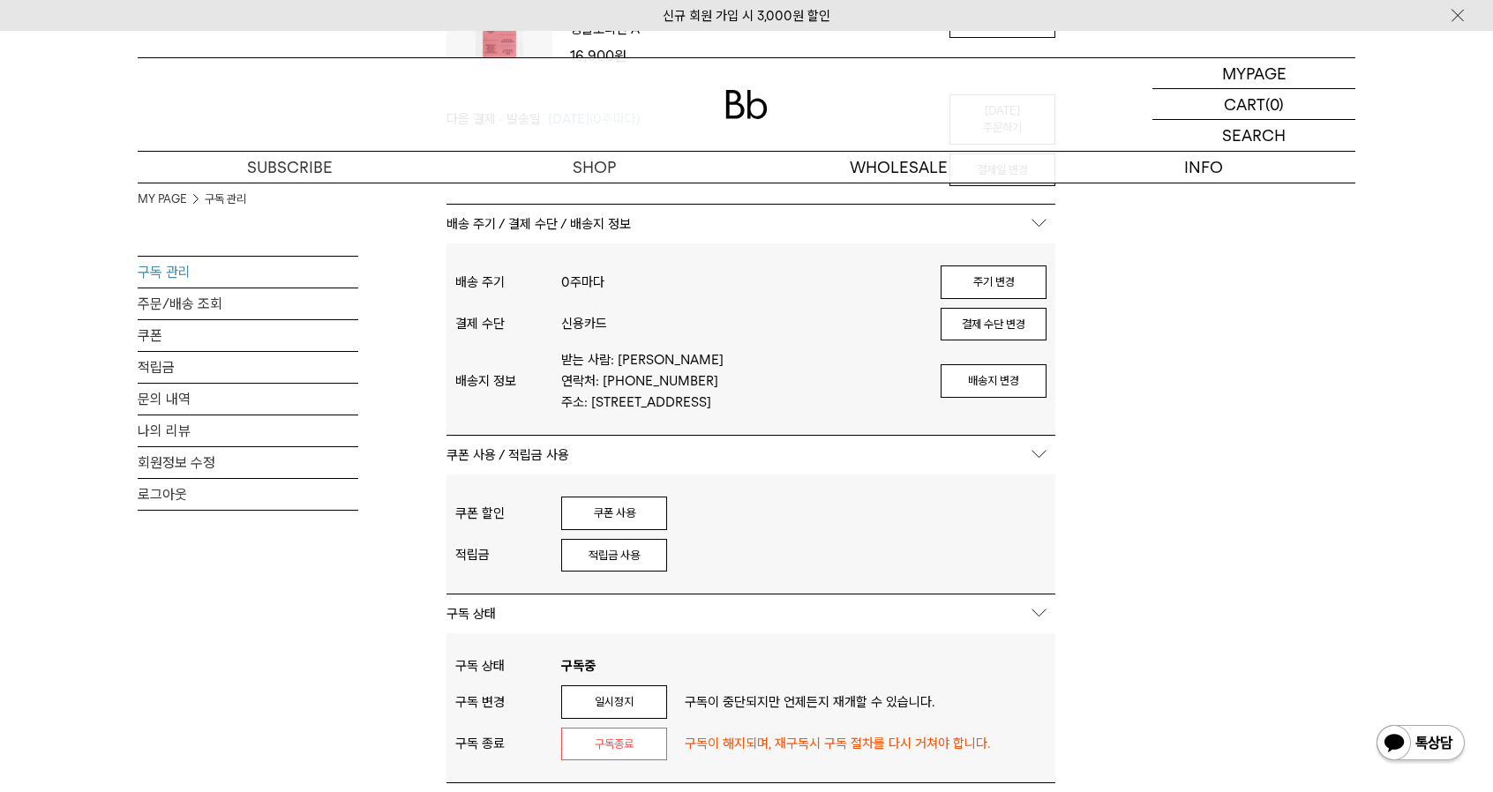
scroll to position [353, 0]
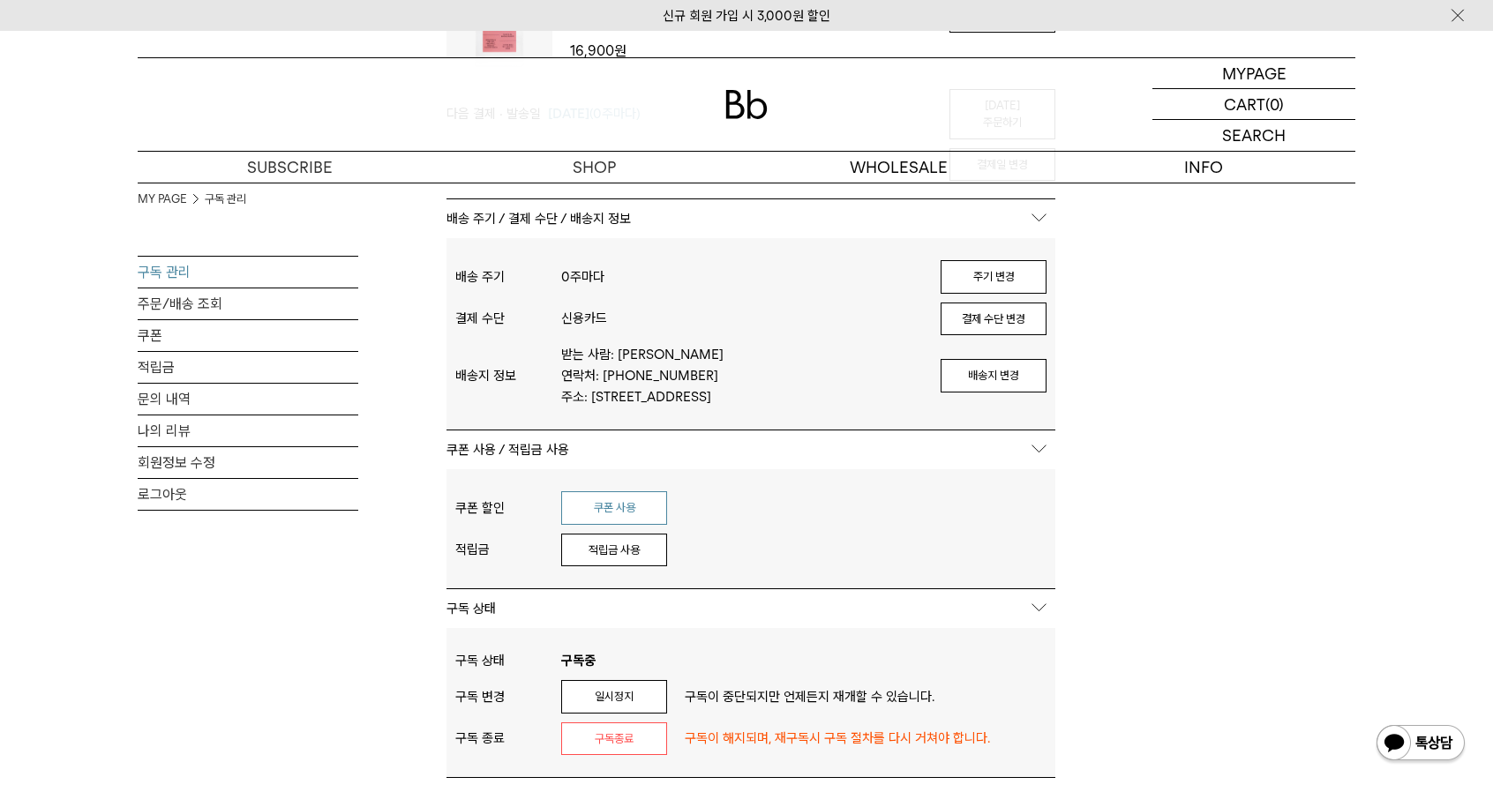
click at [642, 509] on button "쿠폰 사용" at bounding box center [614, 508] width 106 height 34
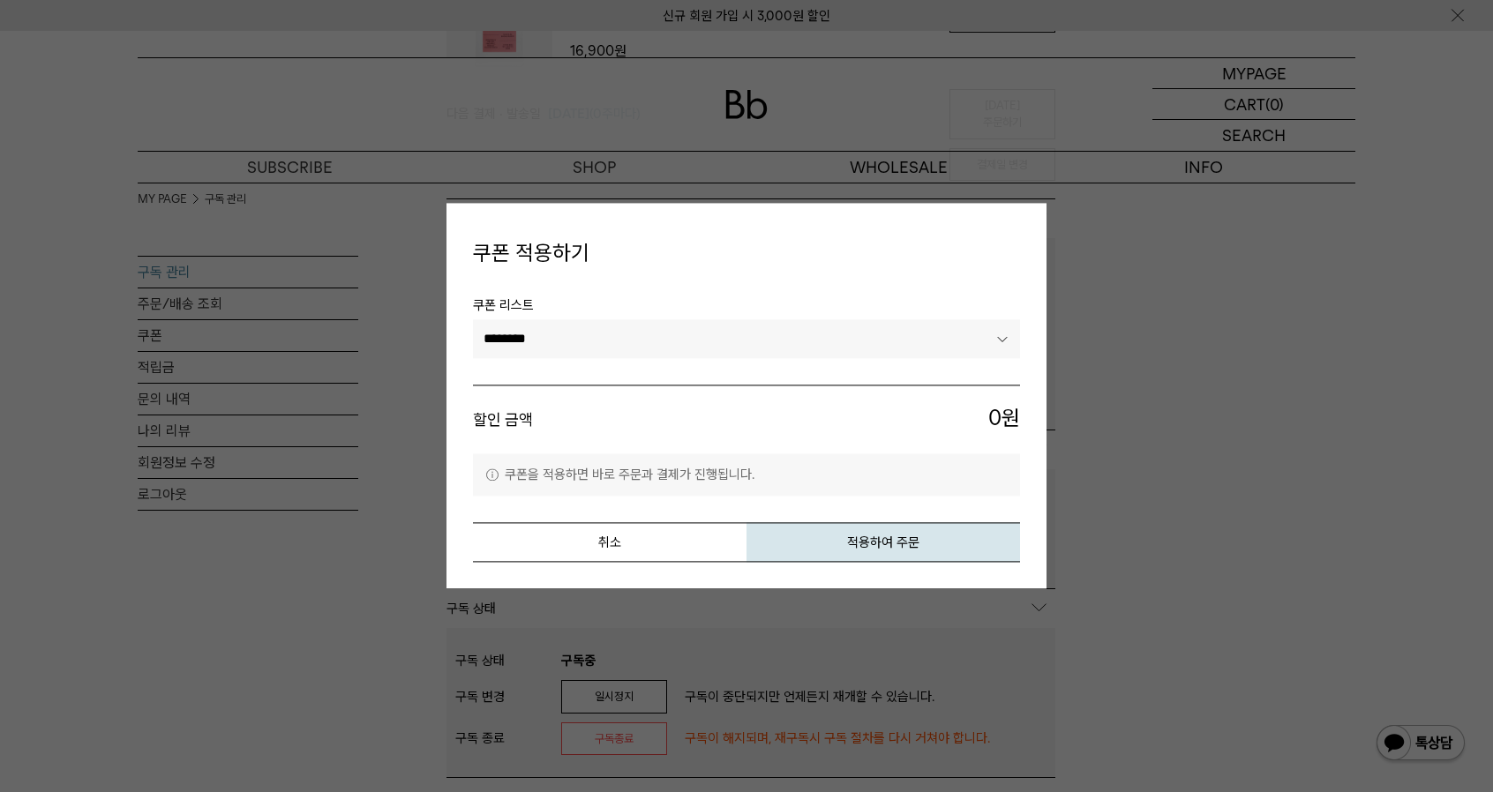
click at [668, 317] on span "쿠폰 리스트" at bounding box center [746, 307] width 547 height 25
click at [645, 341] on select "******** ********" at bounding box center [746, 338] width 547 height 39
select select "*******"
click at [473, 319] on select "******** ********" at bounding box center [746, 338] width 547 height 39
click at [906, 530] on button "적용하여 주문" at bounding box center [883, 543] width 274 height 40
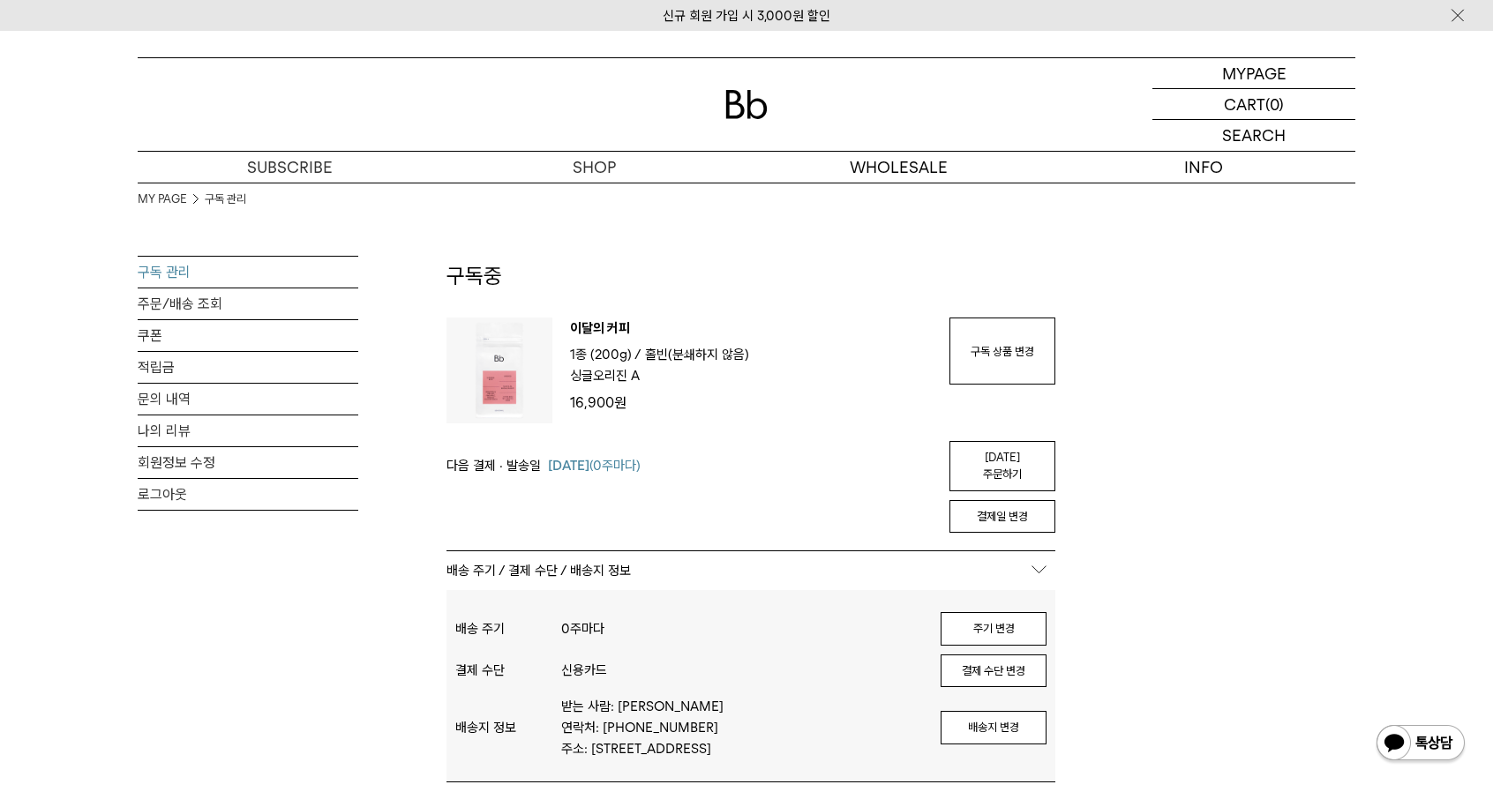
scroll to position [0, 0]
click at [165, 269] on link "구독 관리" at bounding box center [248, 272] width 221 height 31
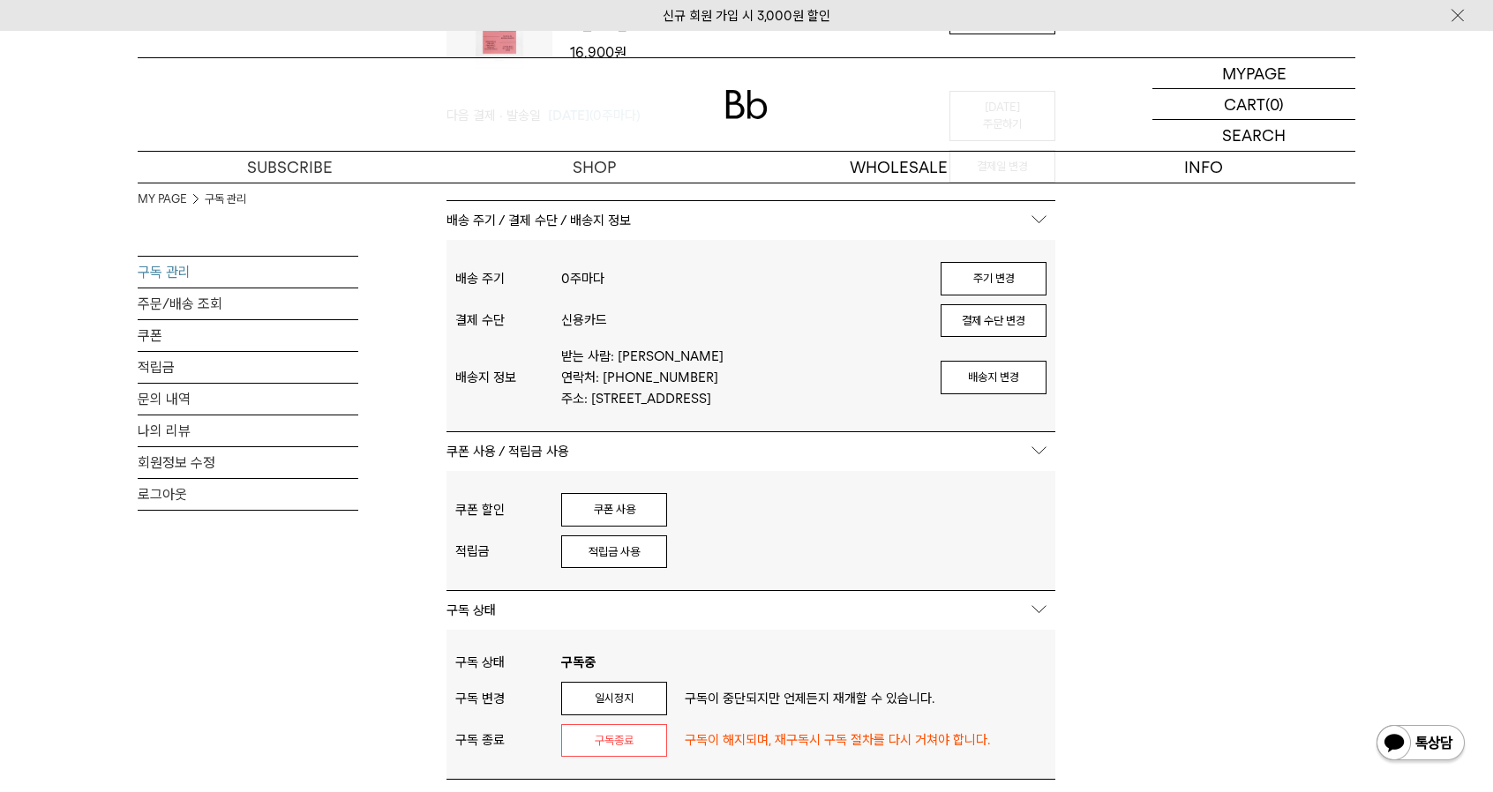
scroll to position [353, 0]
click at [639, 491] on button "쿠폰 사용" at bounding box center [614, 508] width 106 height 34
click at [637, 496] on button "쿠폰 사용" at bounding box center [614, 508] width 106 height 34
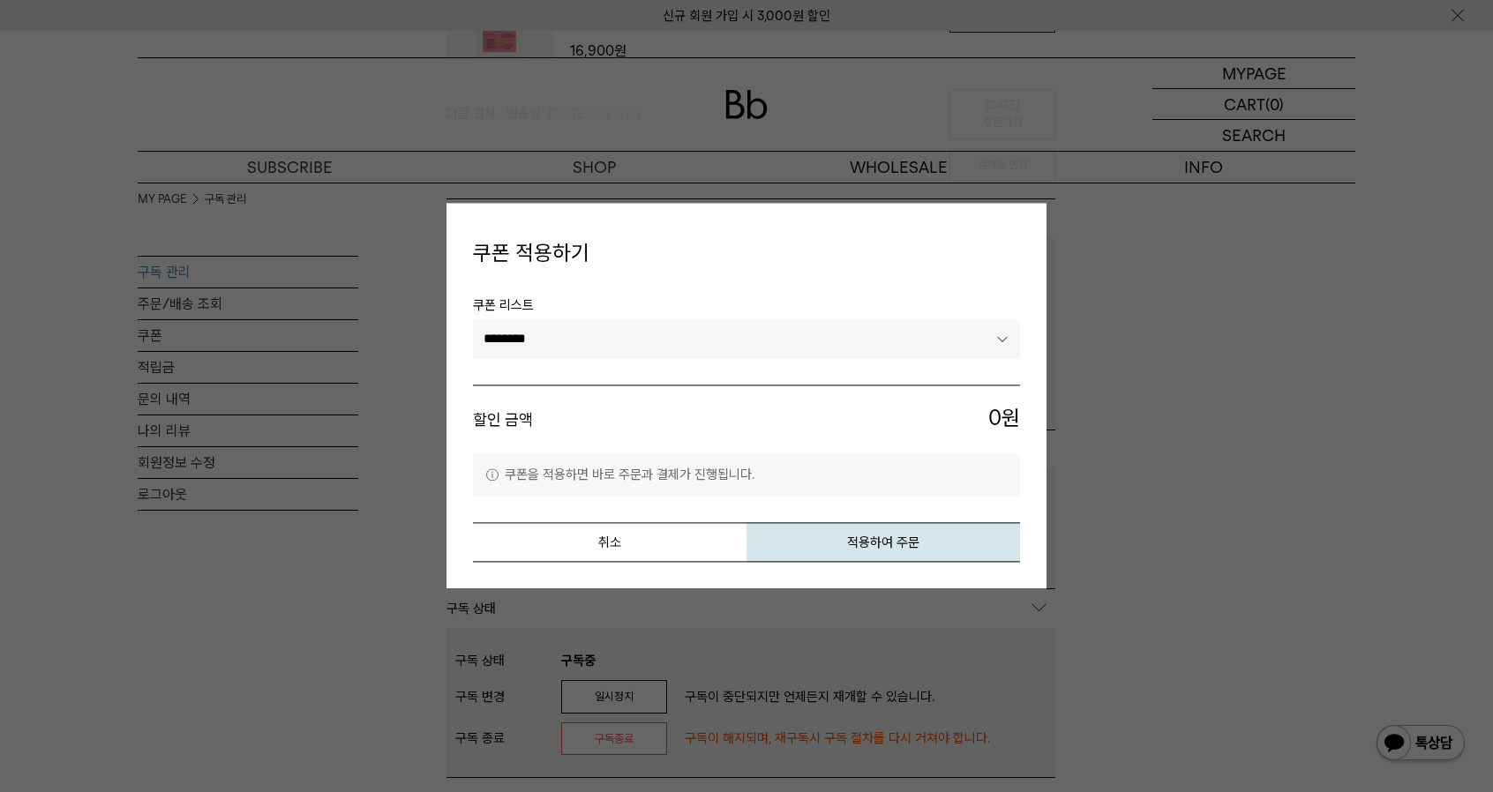
click at [663, 334] on select "******** ********" at bounding box center [746, 338] width 547 height 39
drag, startPoint x: 663, startPoint y: 334, endPoint x: 685, endPoint y: 327, distance: 22.3
click at [663, 334] on select "******** ********" at bounding box center [746, 338] width 547 height 39
click at [623, 547] on button "취소" at bounding box center [610, 543] width 274 height 40
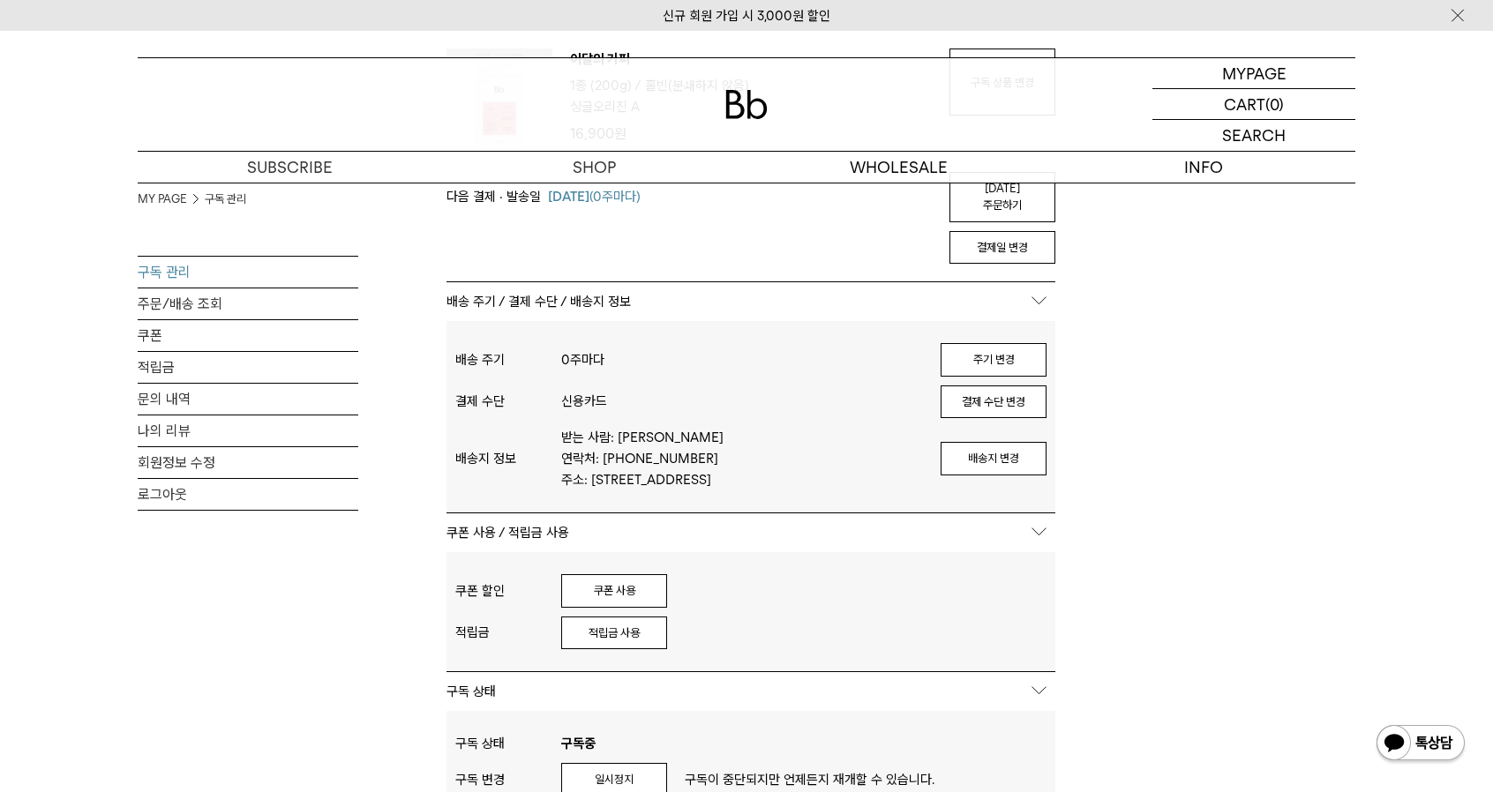
scroll to position [265, 0]
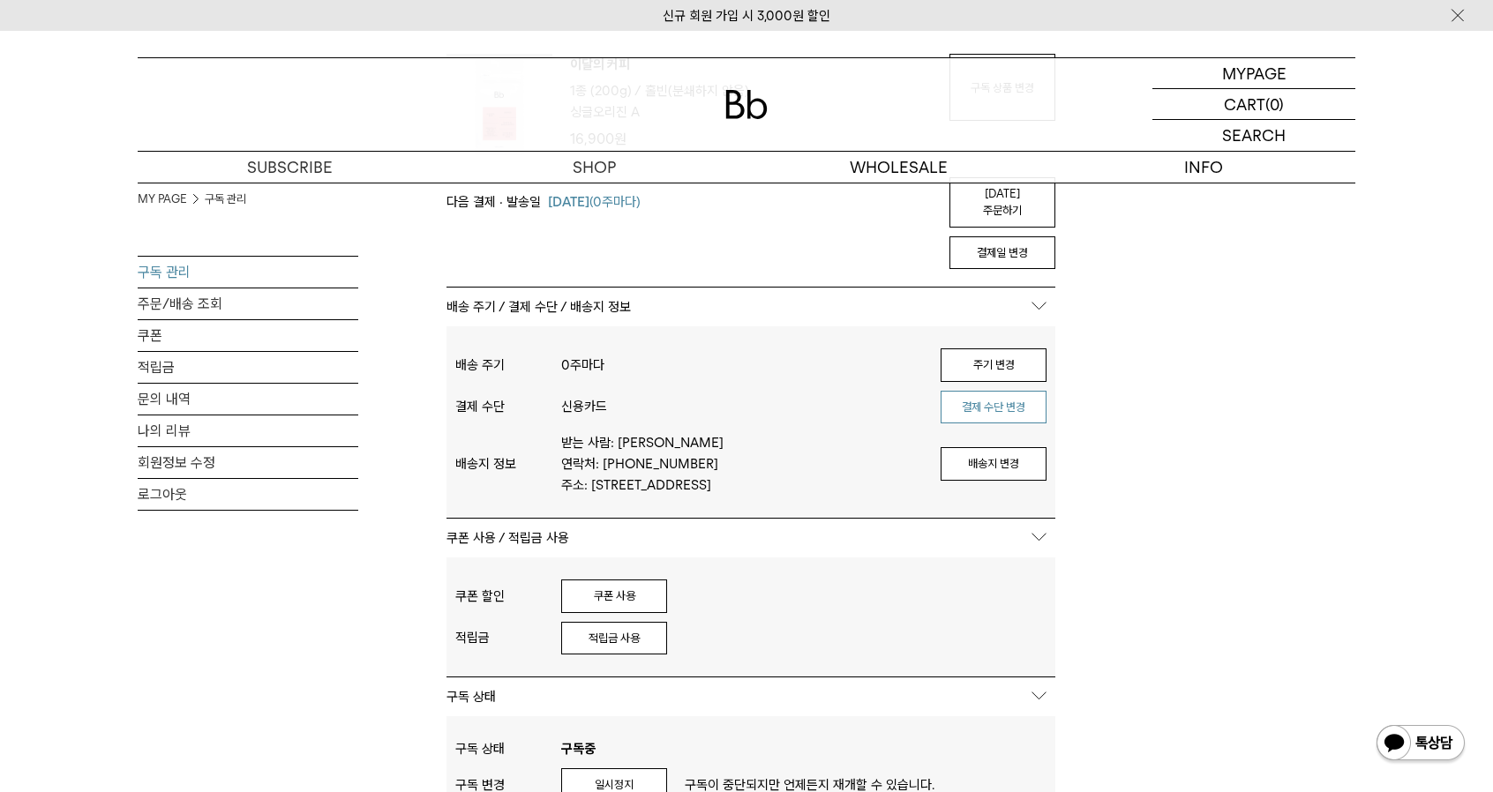
click at [1007, 391] on button "결제 수단 변경" at bounding box center [993, 408] width 106 height 34
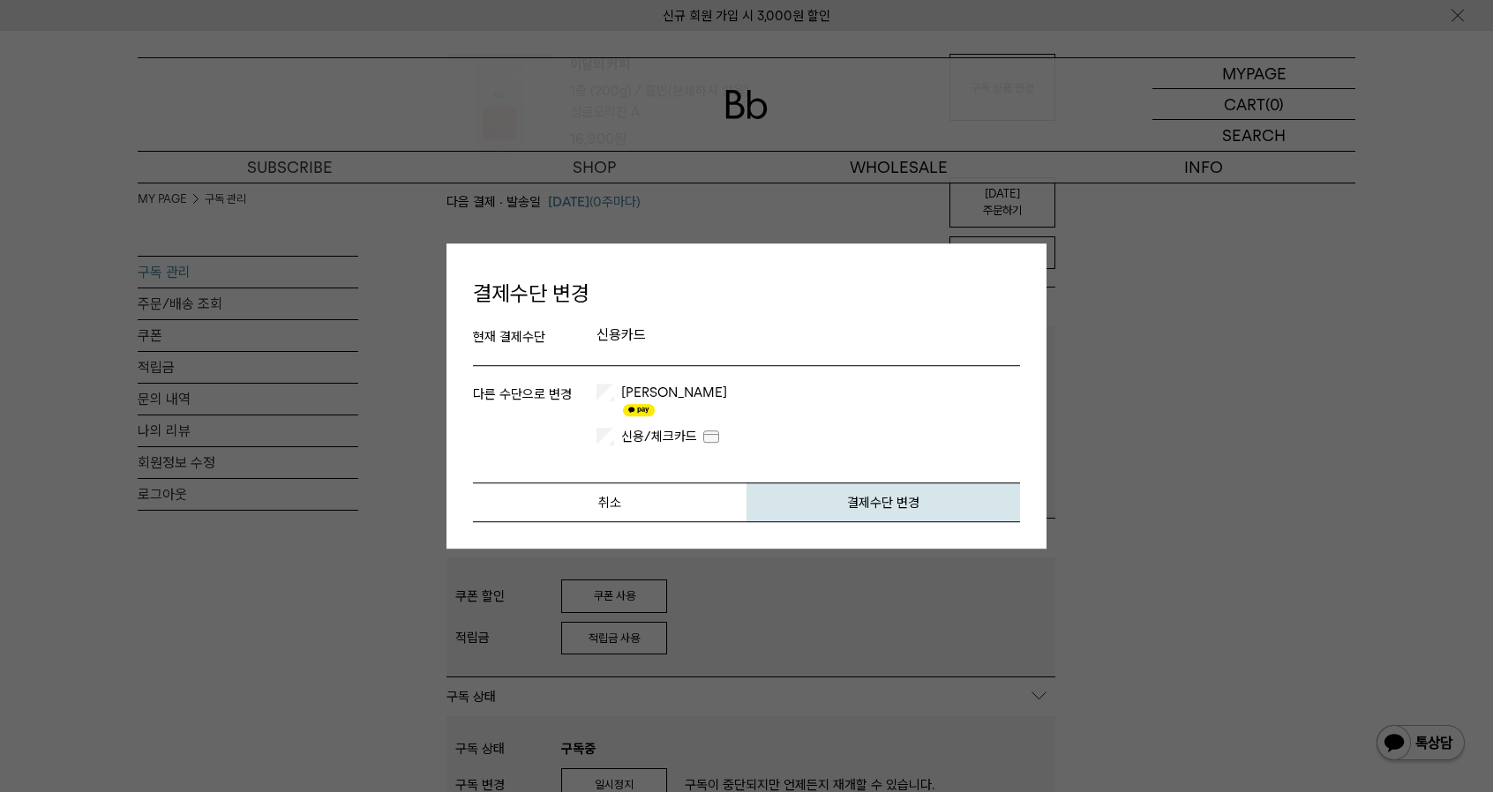
click at [647, 389] on div "다른 수단으로 변경 카카오페이 신용/체크카드 개인카드" at bounding box center [746, 414] width 547 height 79
click at [632, 401] on label "[PERSON_NAME]" at bounding box center [672, 401] width 109 height 35
click at [884, 494] on button "결제수단 변경" at bounding box center [883, 503] width 274 height 40
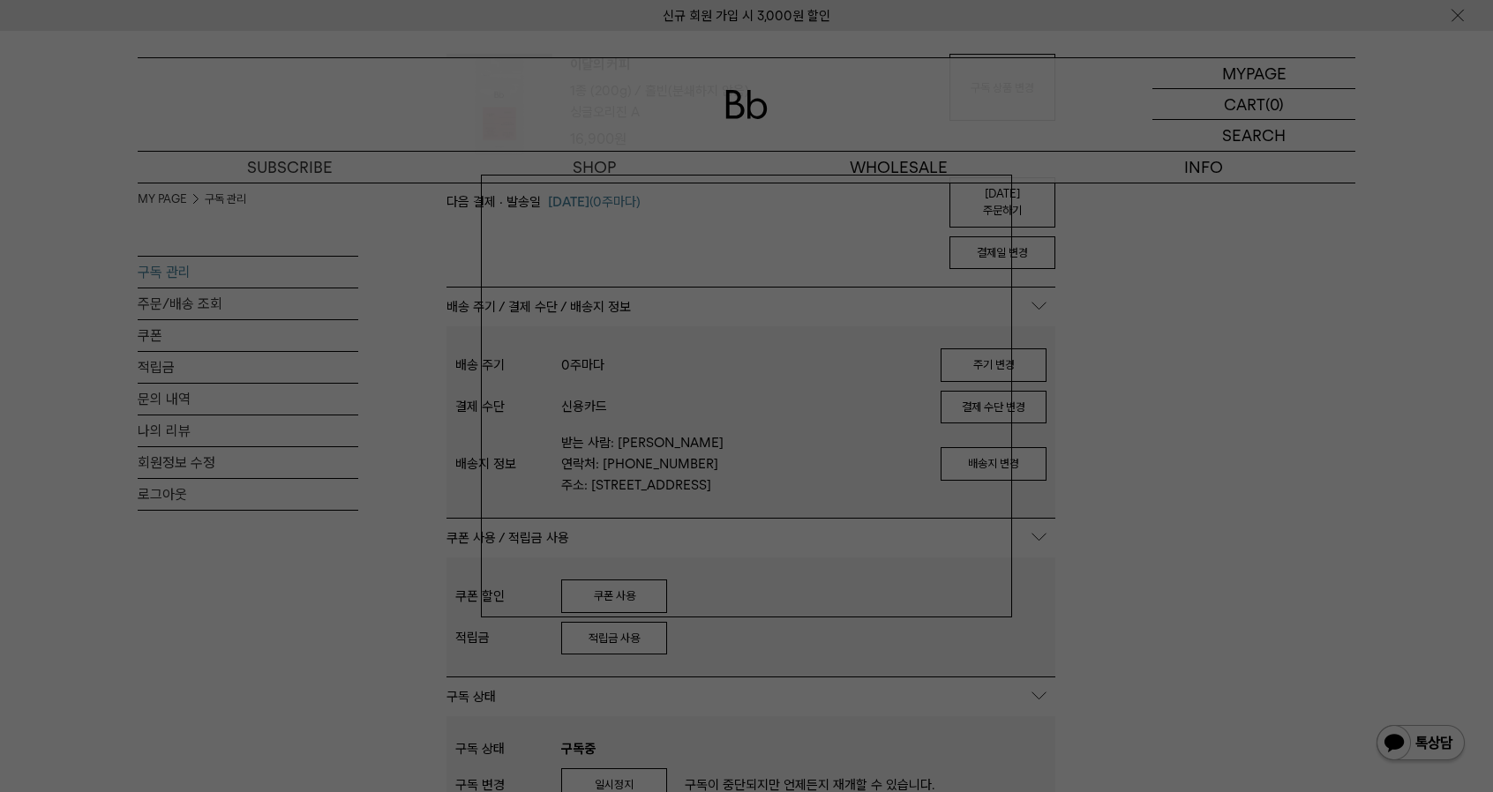
scroll to position [0, 0]
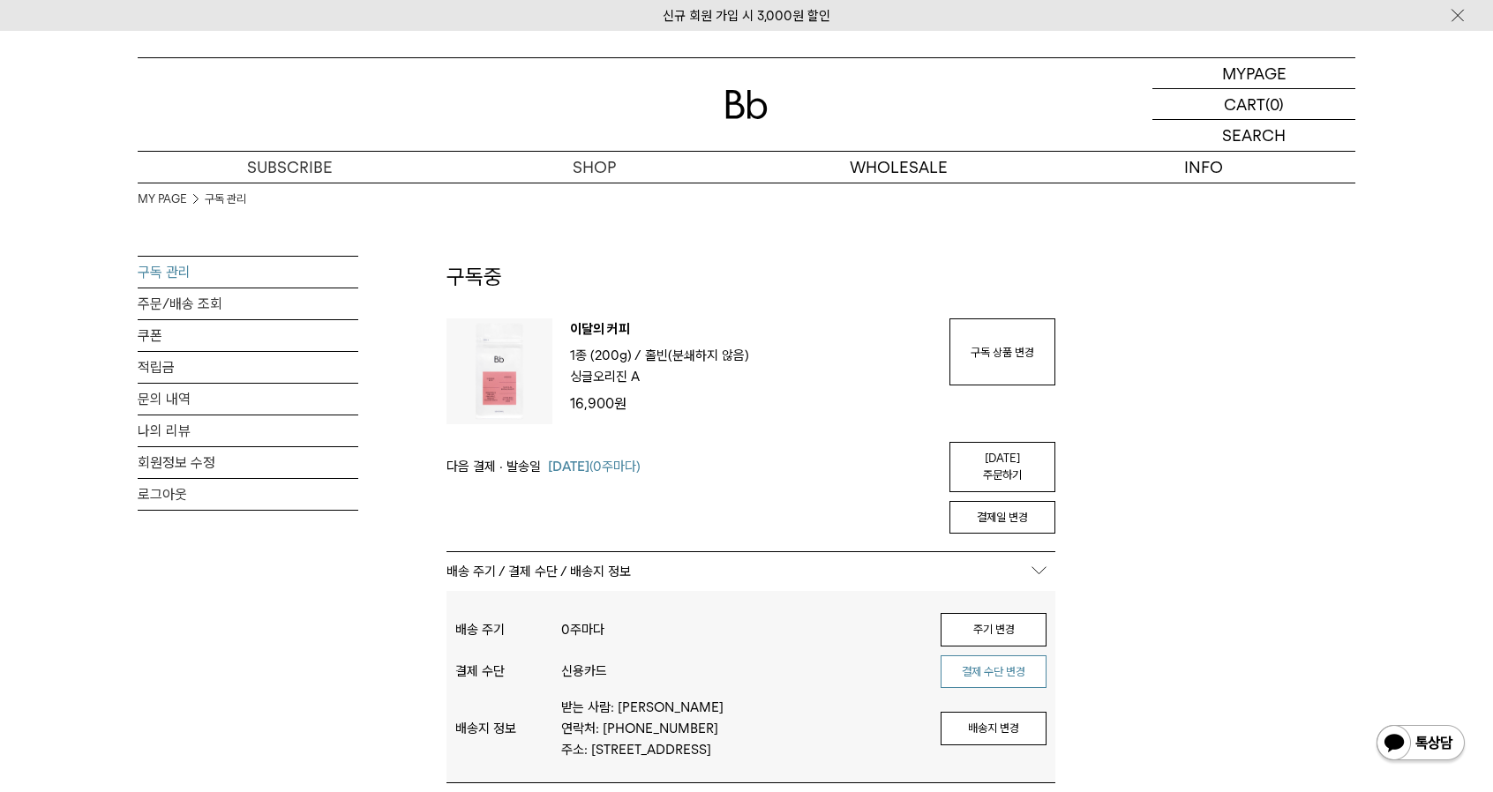
click at [1006, 656] on button "결제 수단 변경" at bounding box center [993, 673] width 106 height 34
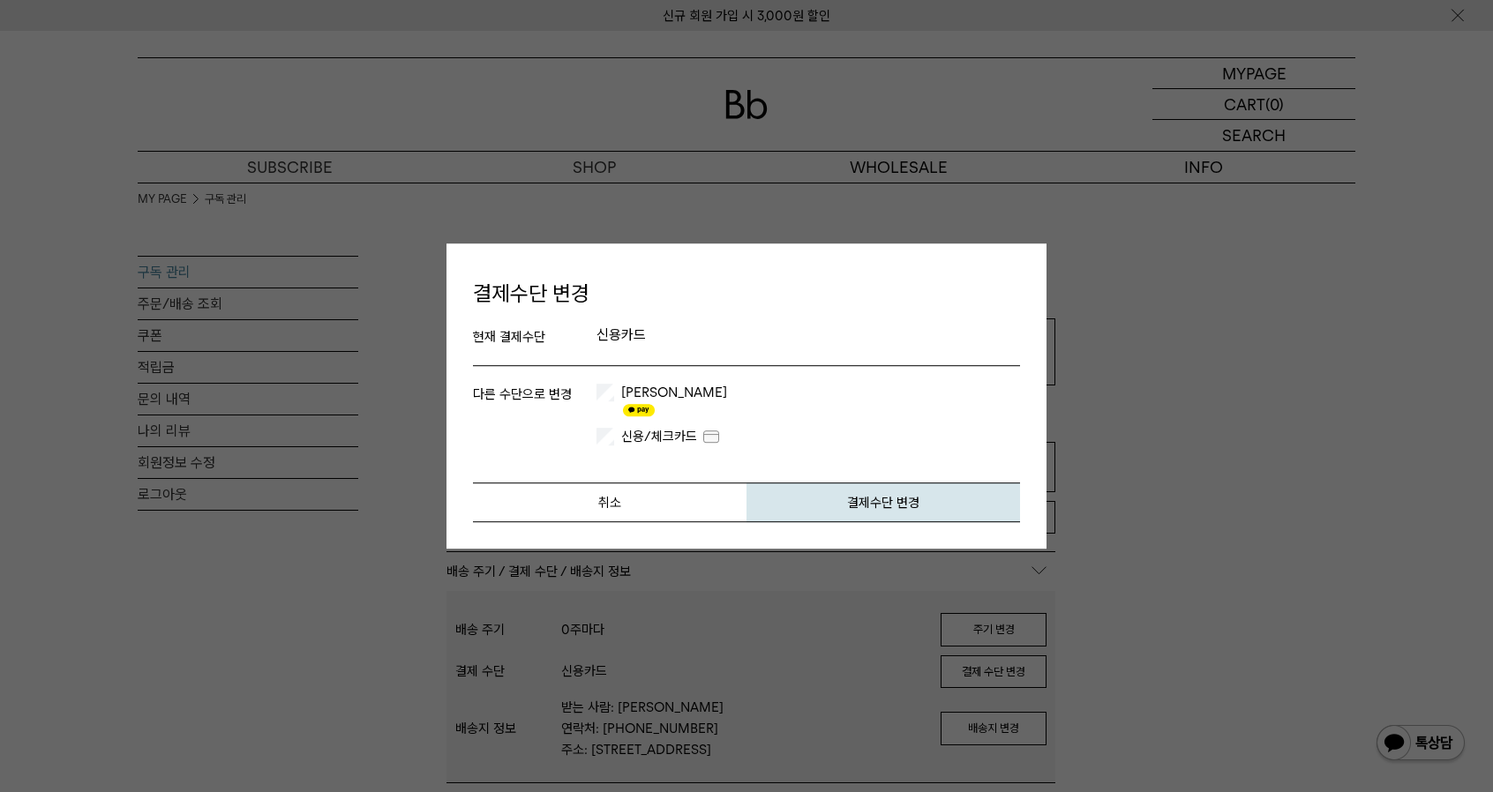
click at [644, 428] on label "신용/체크카드" at bounding box center [670, 437] width 104 height 18
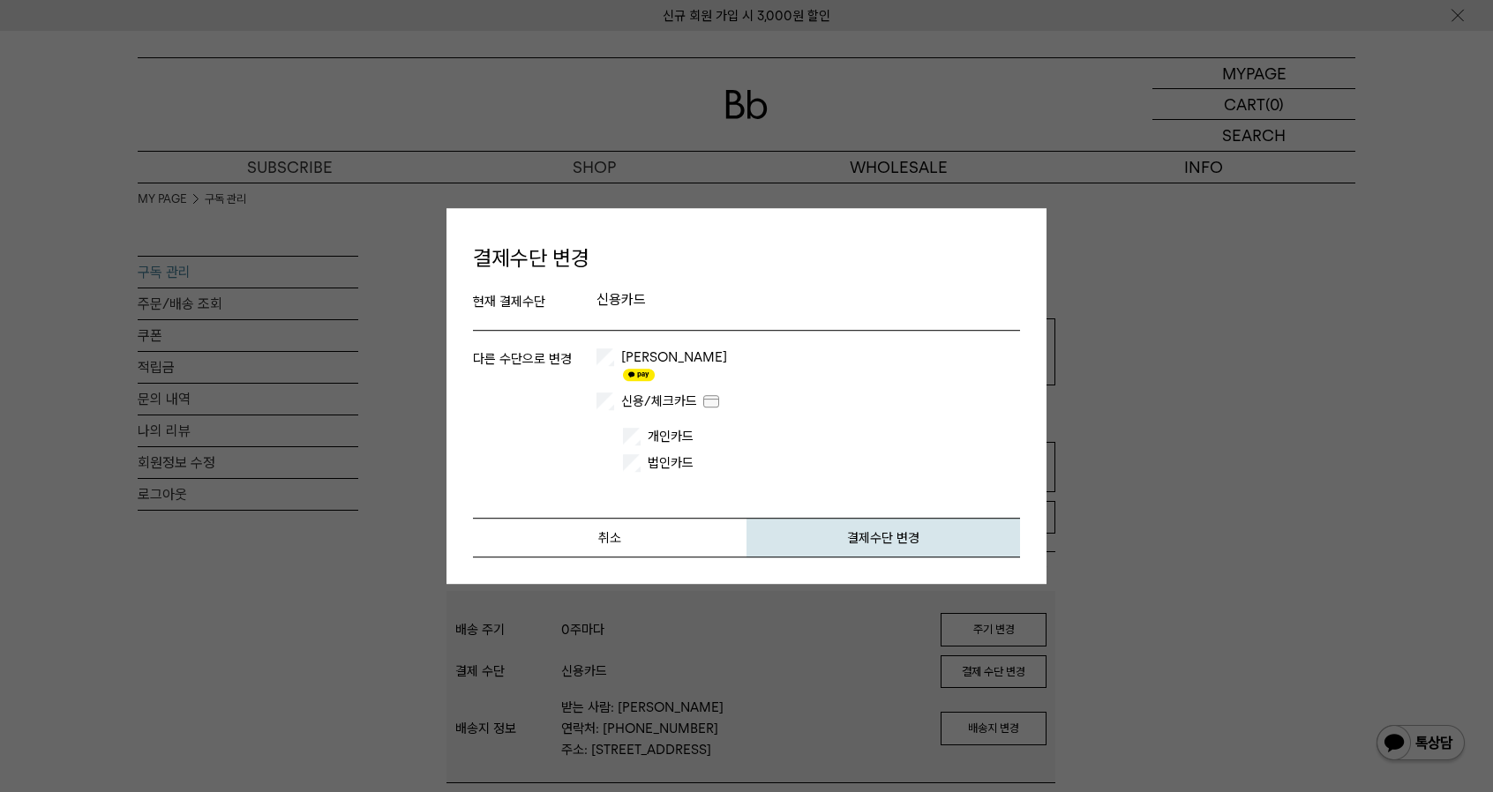
click at [674, 431] on label "개인카드" at bounding box center [698, 437] width 109 height 18
click at [922, 531] on button "결제수단 변경" at bounding box center [883, 538] width 274 height 40
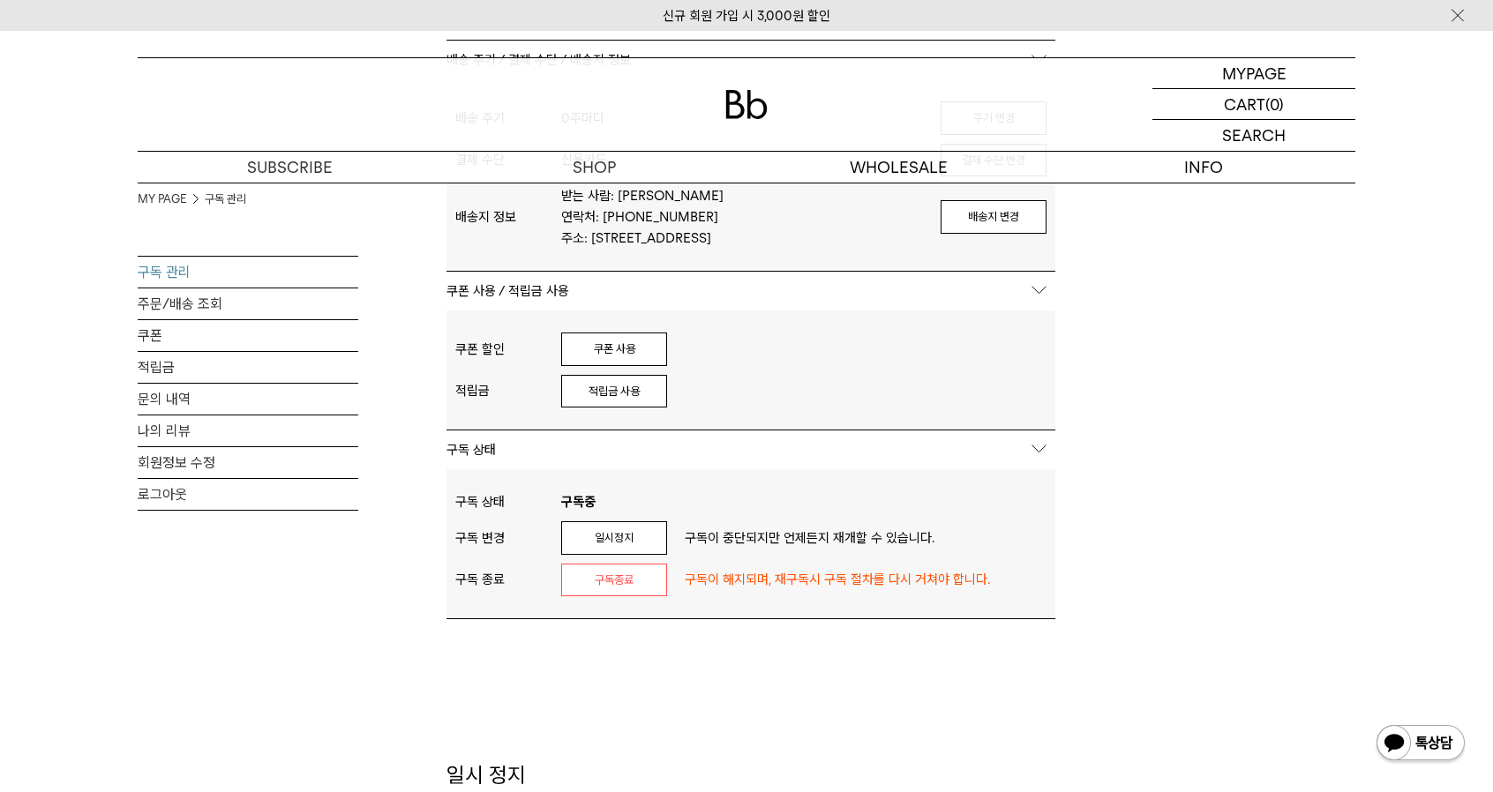
scroll to position [529, 0]
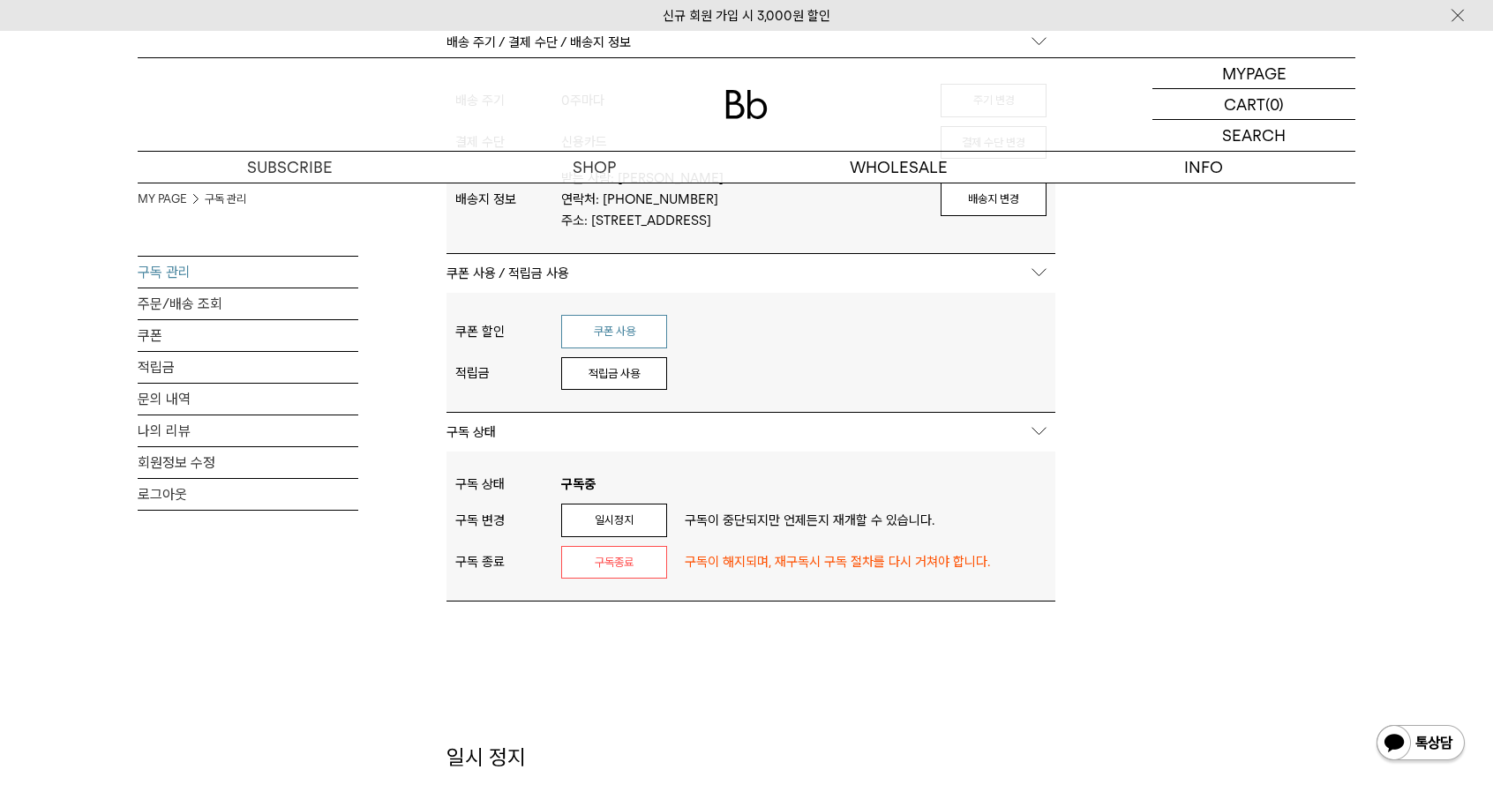
click at [633, 339] on button "쿠폰 사용" at bounding box center [614, 332] width 106 height 34
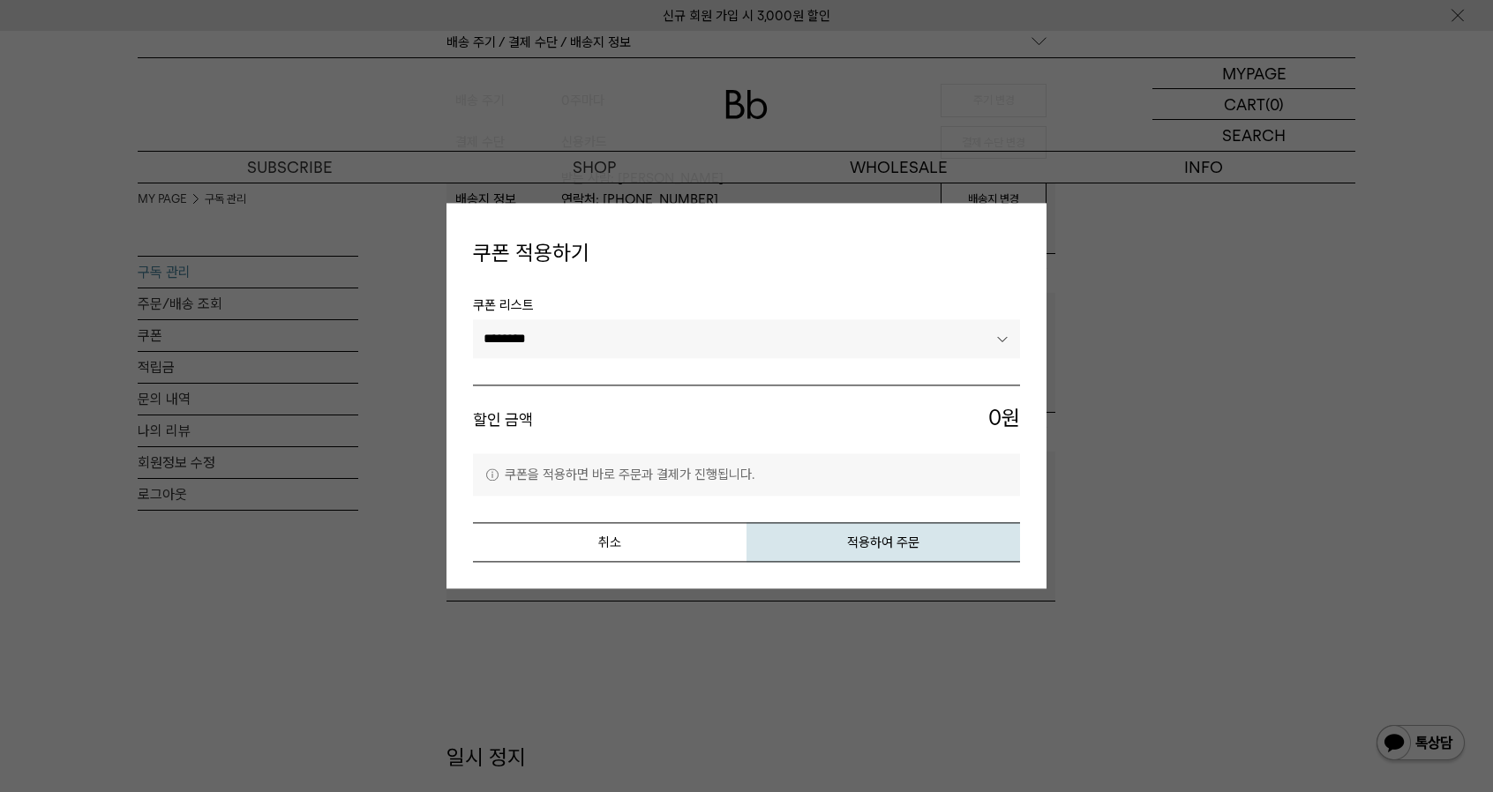
click at [660, 328] on select "******** ********" at bounding box center [746, 338] width 547 height 39
select select "*******"
click at [473, 319] on select "******** ********" at bounding box center [746, 338] width 547 height 39
click at [907, 551] on button "적용하여 주문" at bounding box center [883, 543] width 274 height 40
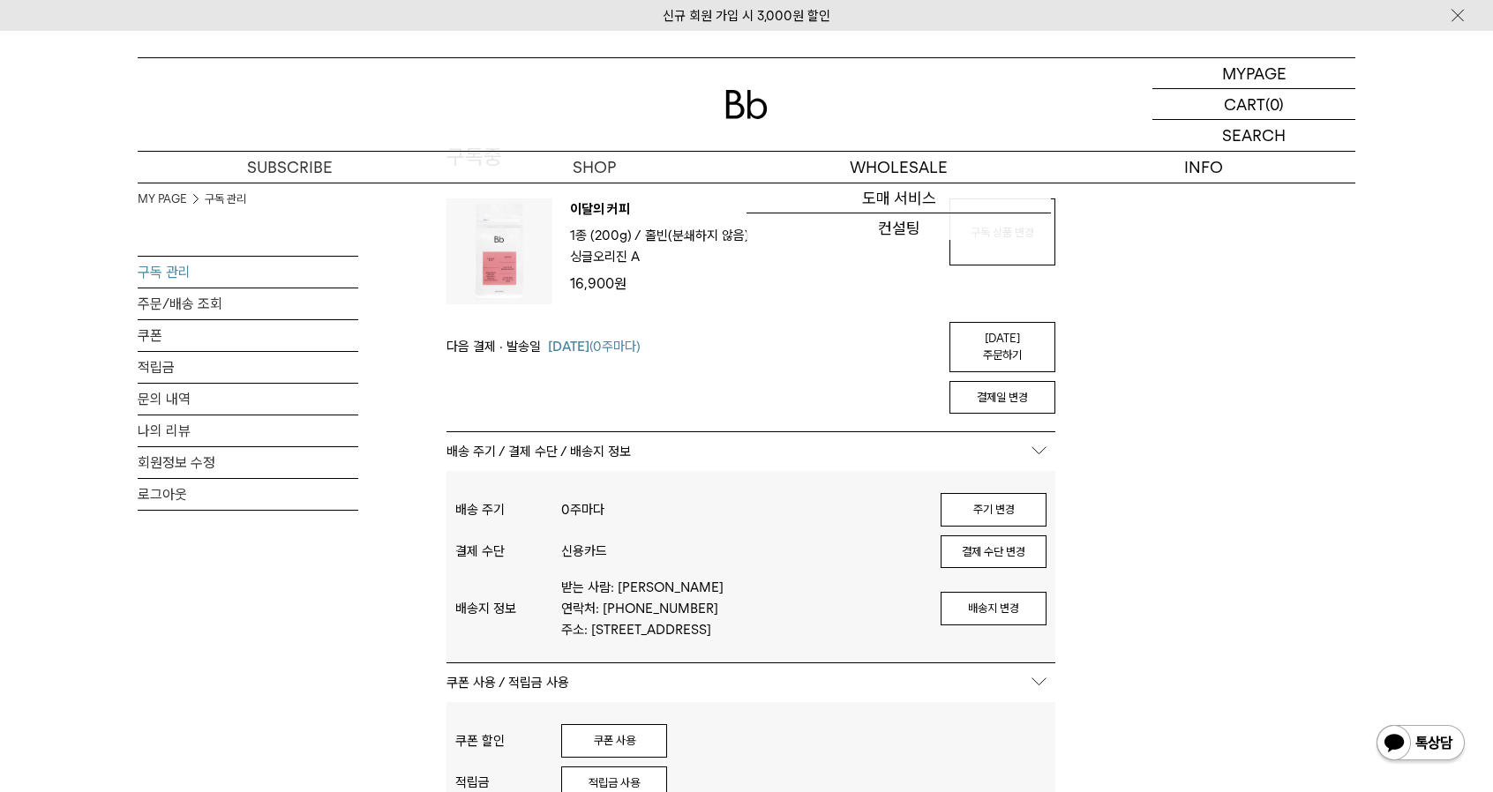
scroll to position [88, 0]
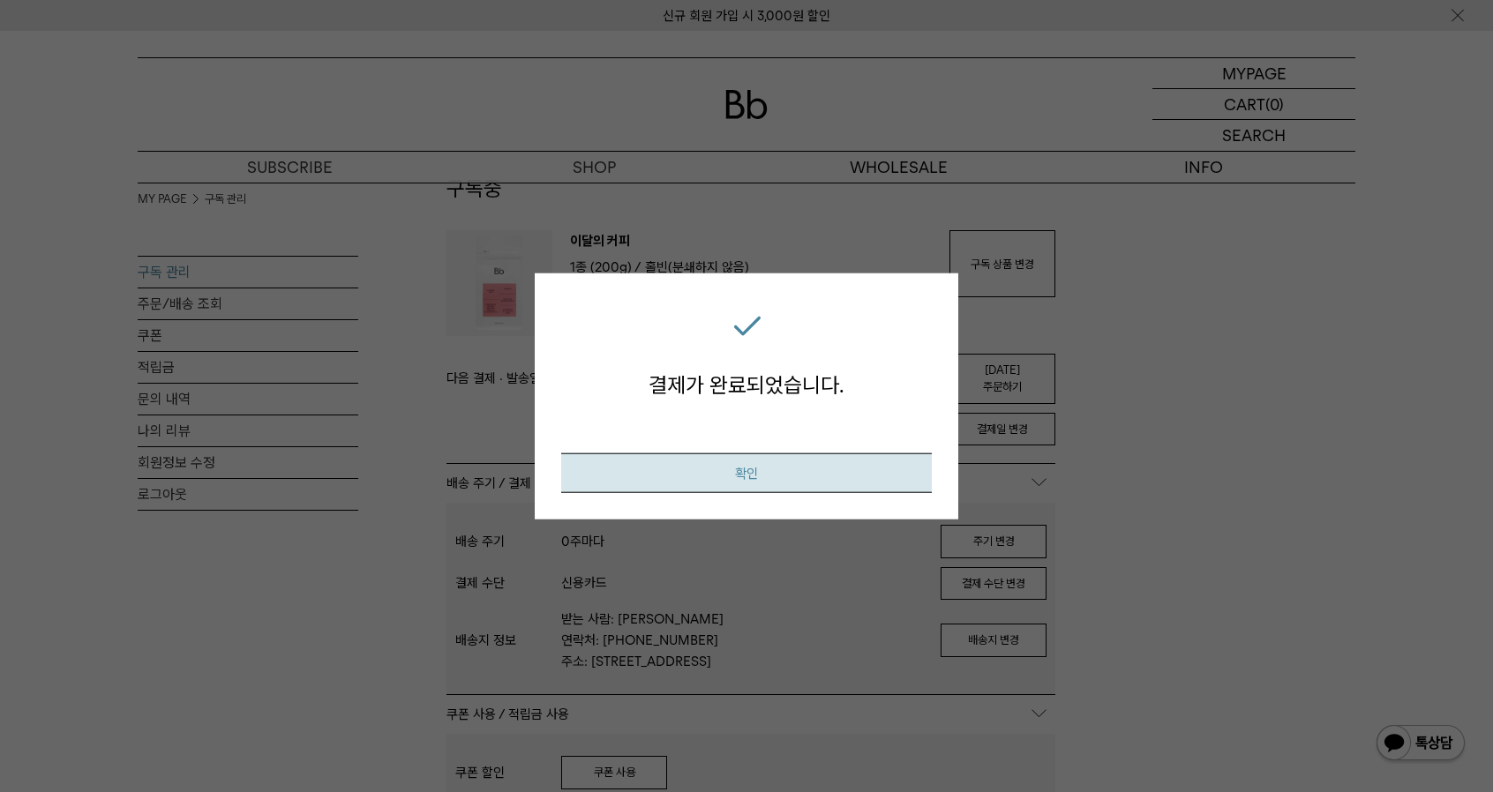
click at [821, 484] on button "확인" at bounding box center [746, 473] width 371 height 40
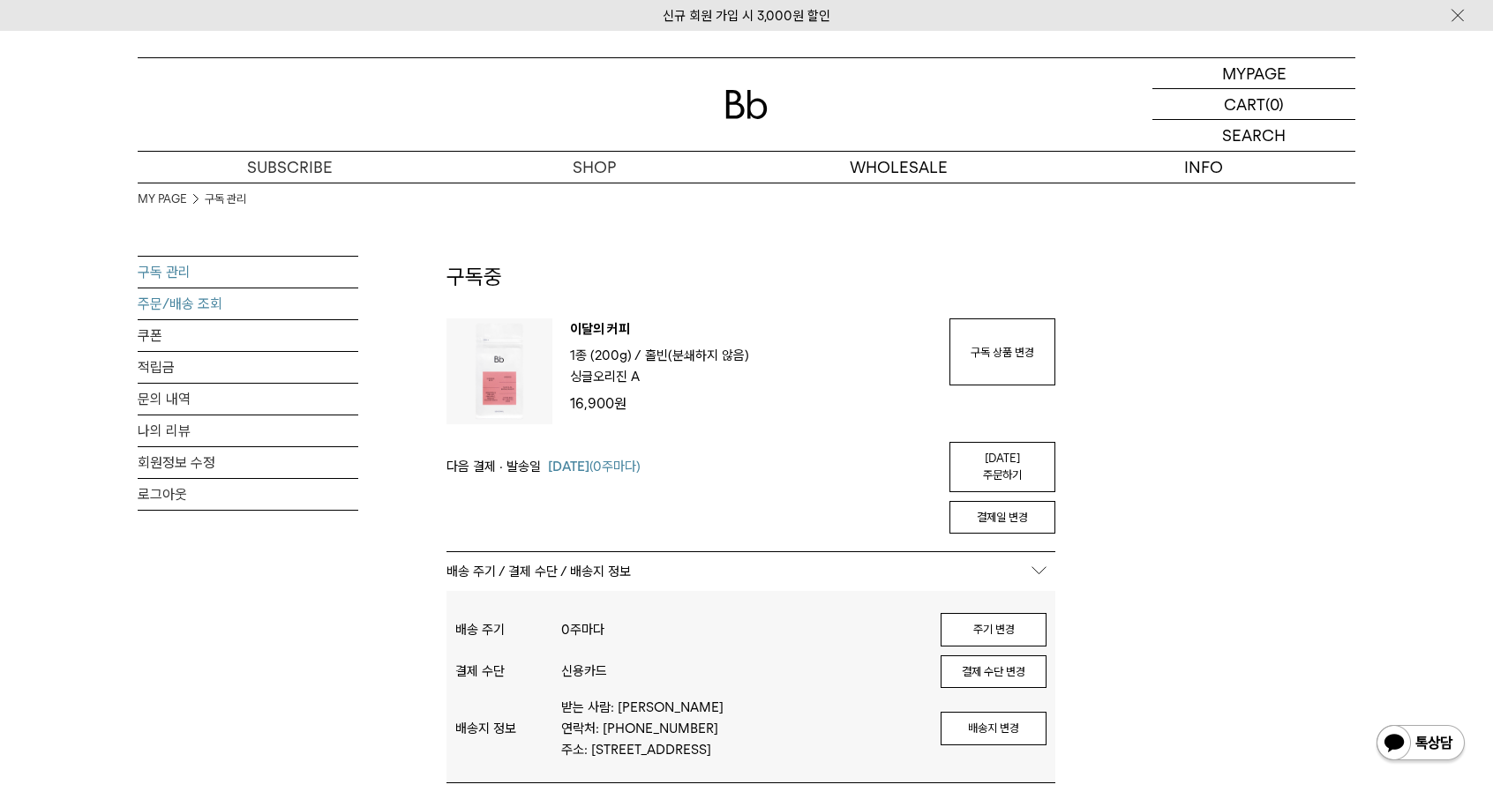
click at [197, 303] on link "주문/배송 조회" at bounding box center [248, 304] width 221 height 31
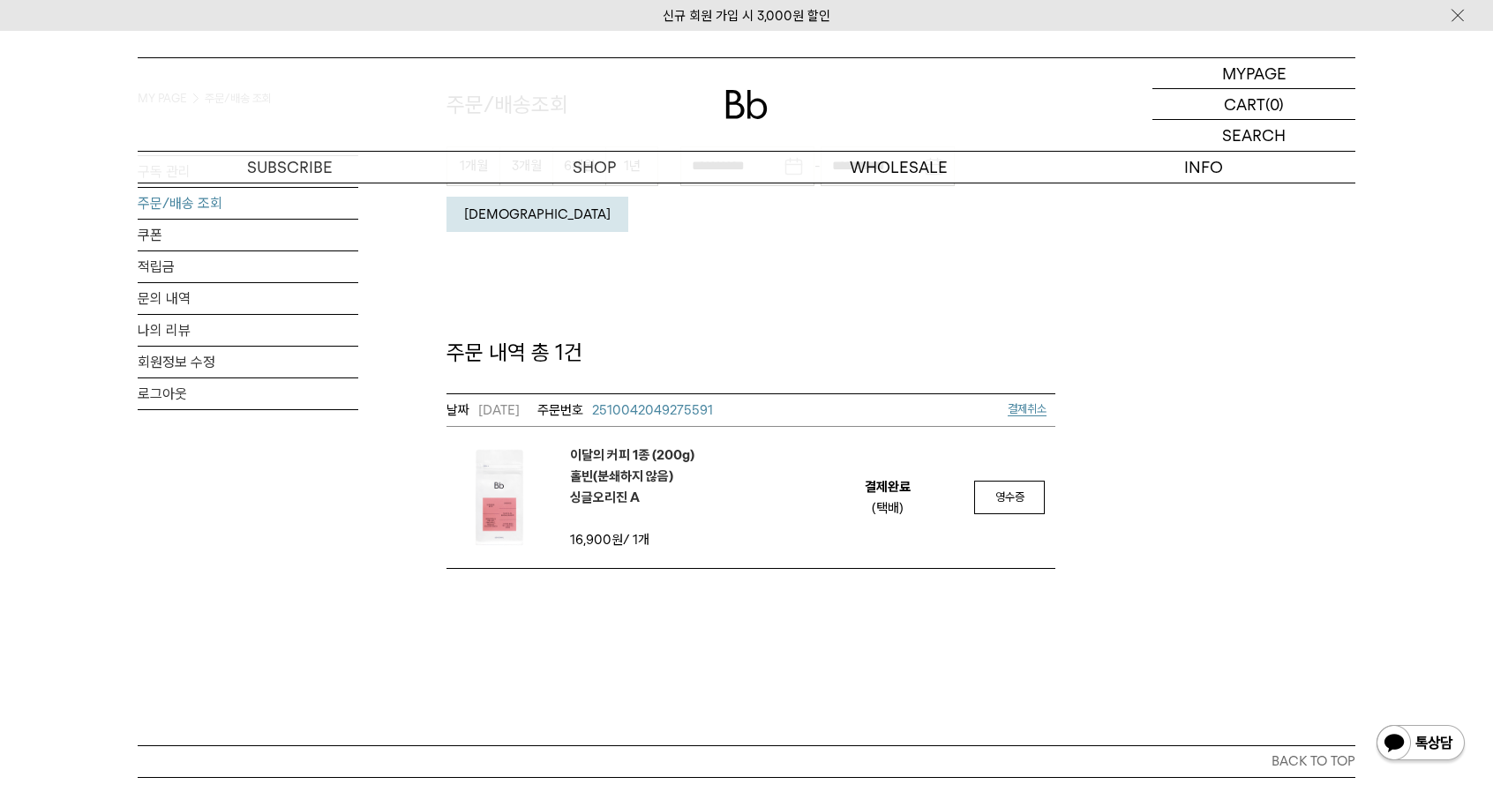
scroll to position [176, 0]
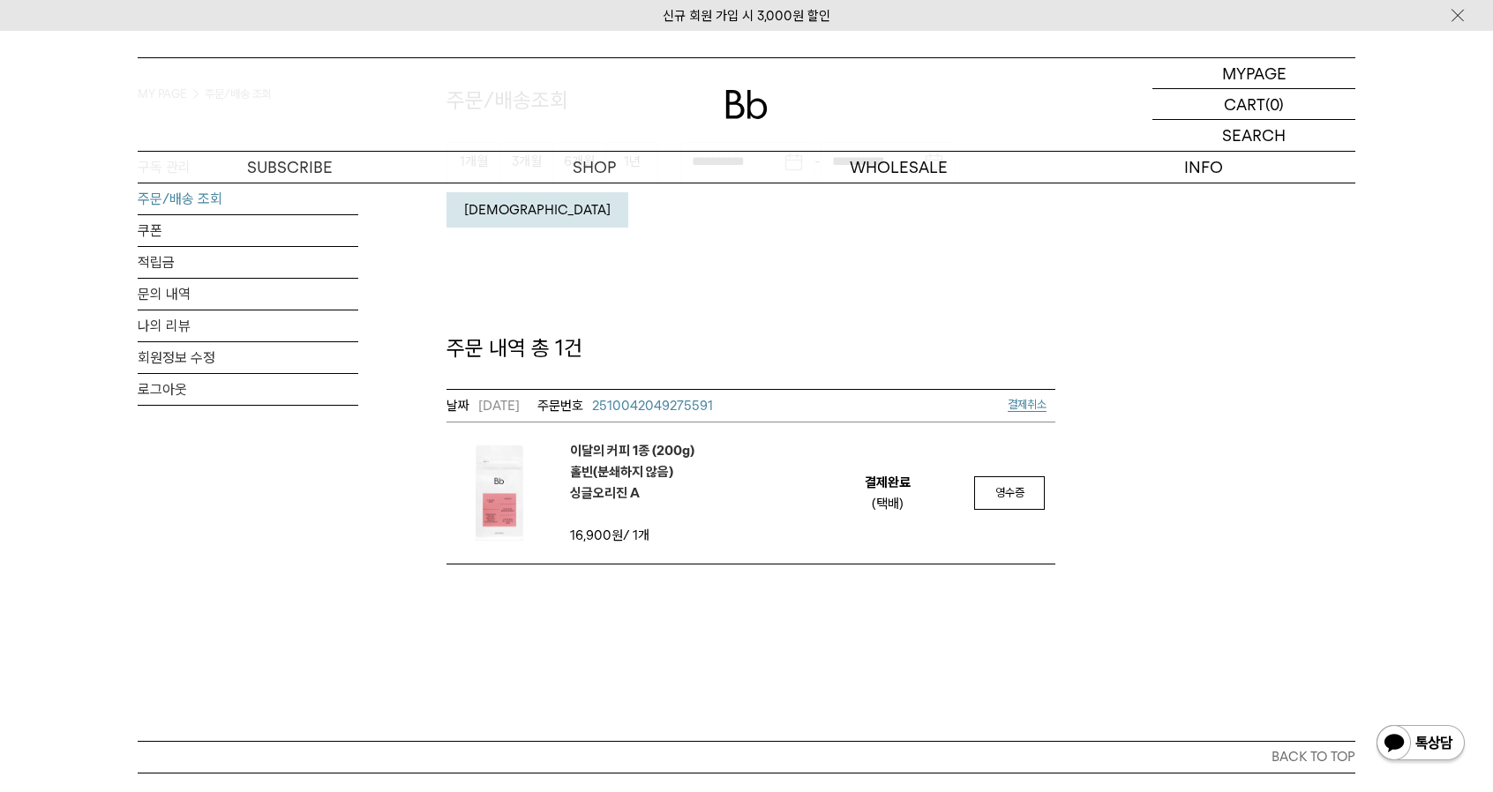
click at [630, 440] on em "이달의 커피 1종 (200g) 홀빈(분쇄하지 않음) 싱글오리진 A" at bounding box center [632, 472] width 124 height 64
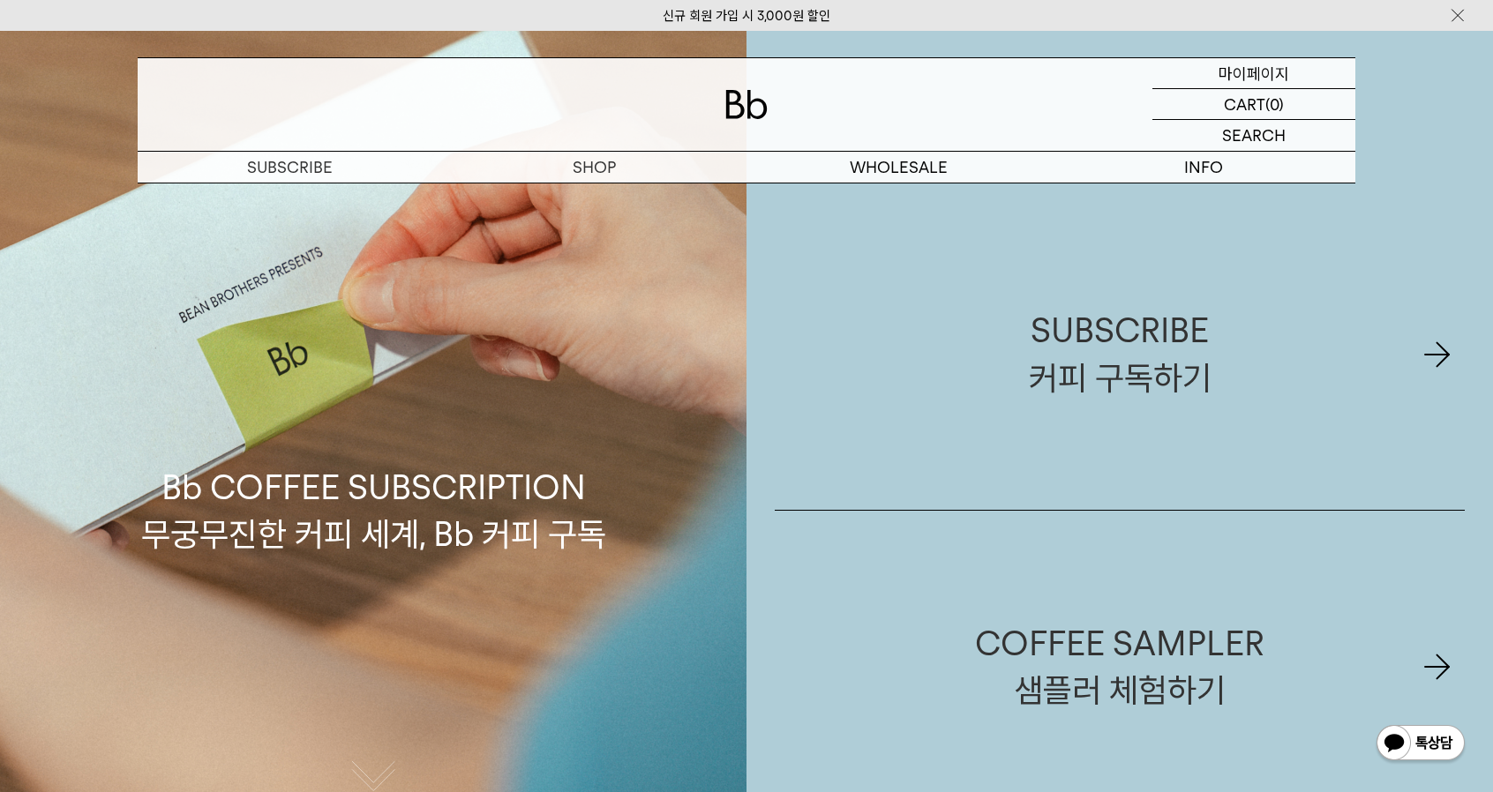
click at [1270, 70] on p "마이페이지" at bounding box center [1253, 73] width 71 height 30
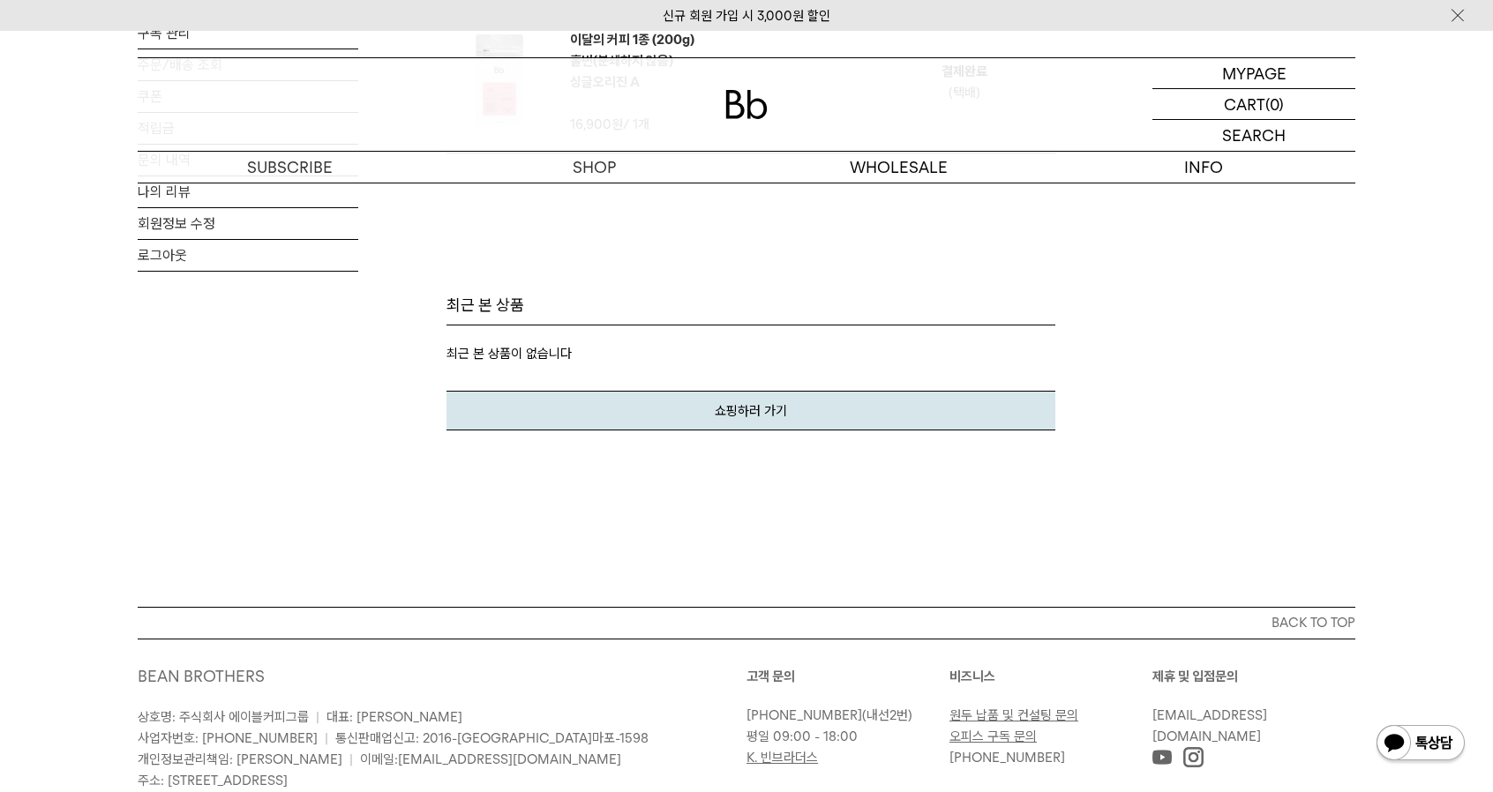
scroll to position [1059, 0]
click at [848, 408] on link "쇼핑하러 가기" at bounding box center [750, 408] width 609 height 40
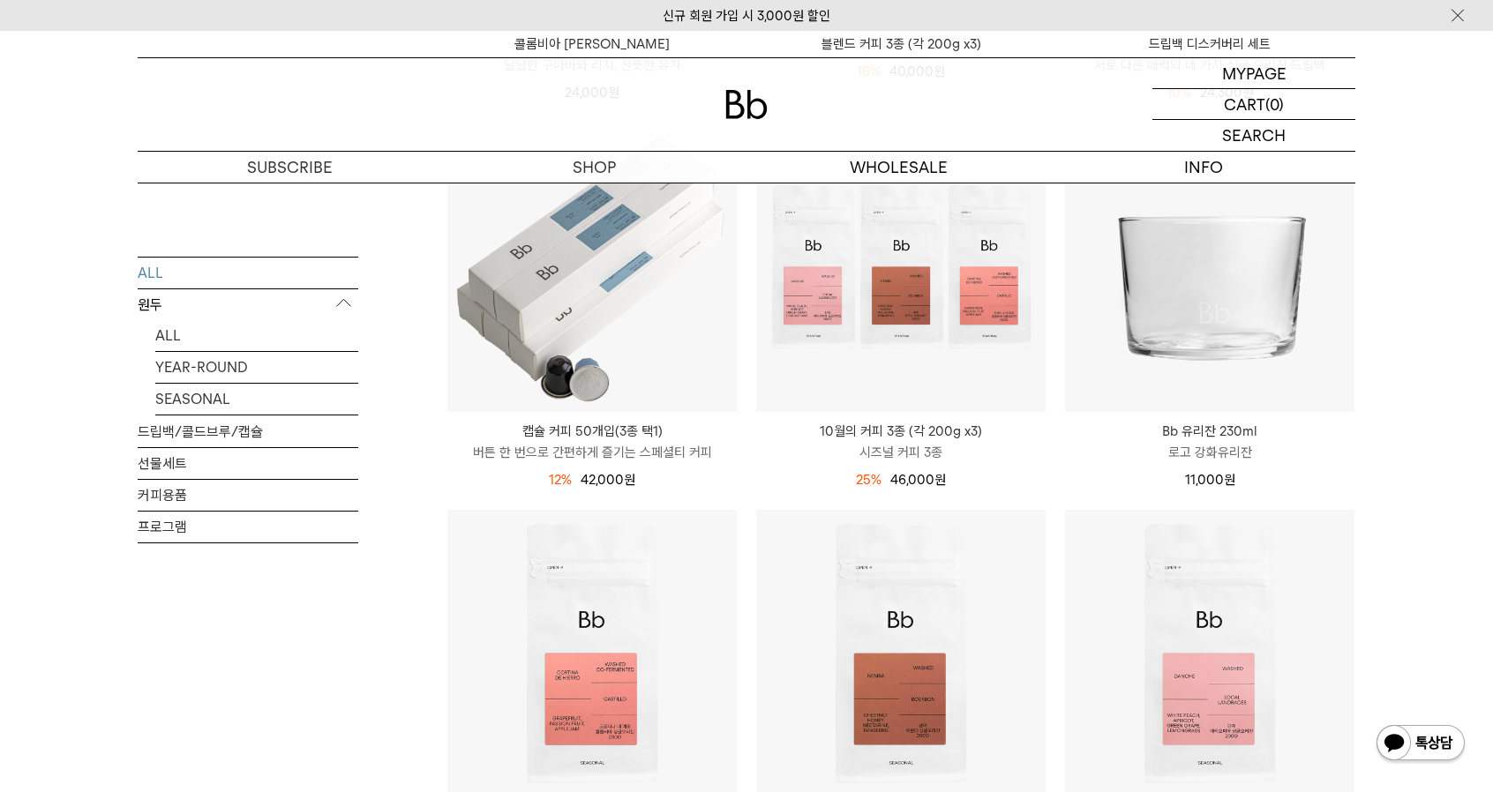
scroll to position [618, 0]
